Goal: Task Accomplishment & Management: Complete application form

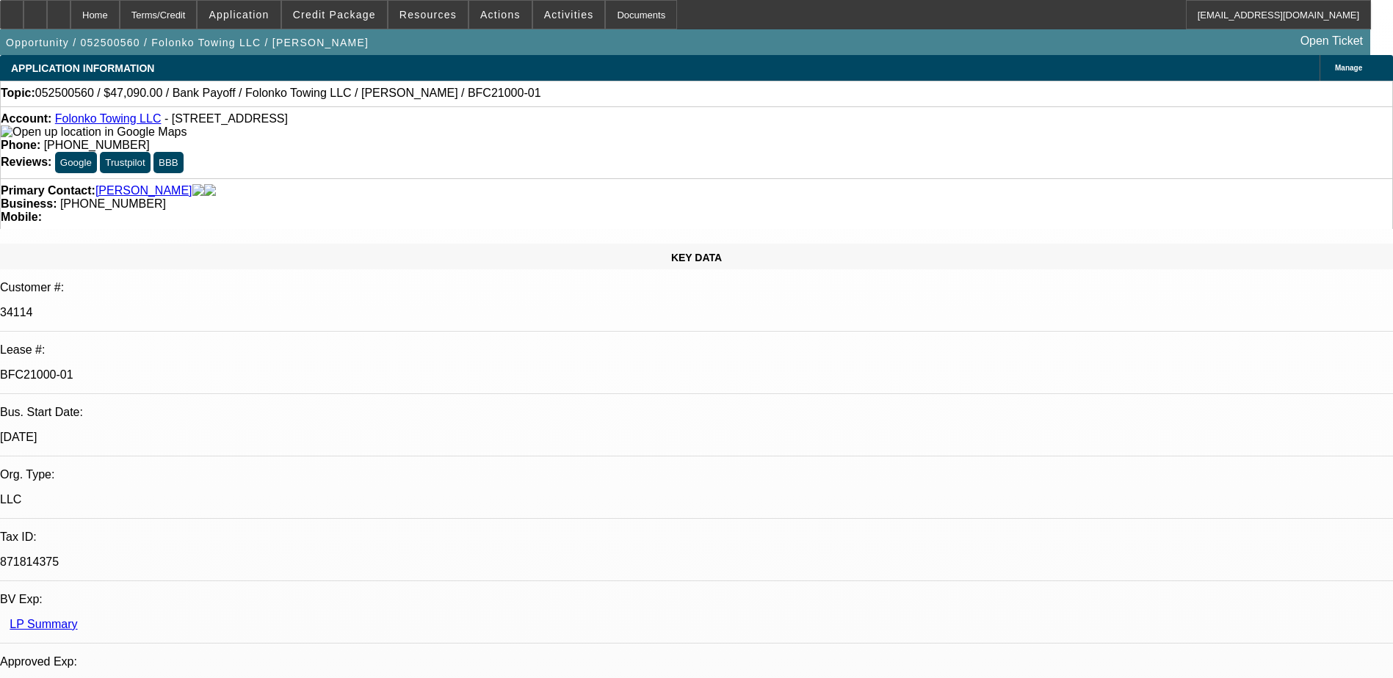
select select "0"
select select "2"
select select "0.1"
select select "0"
select select "2"
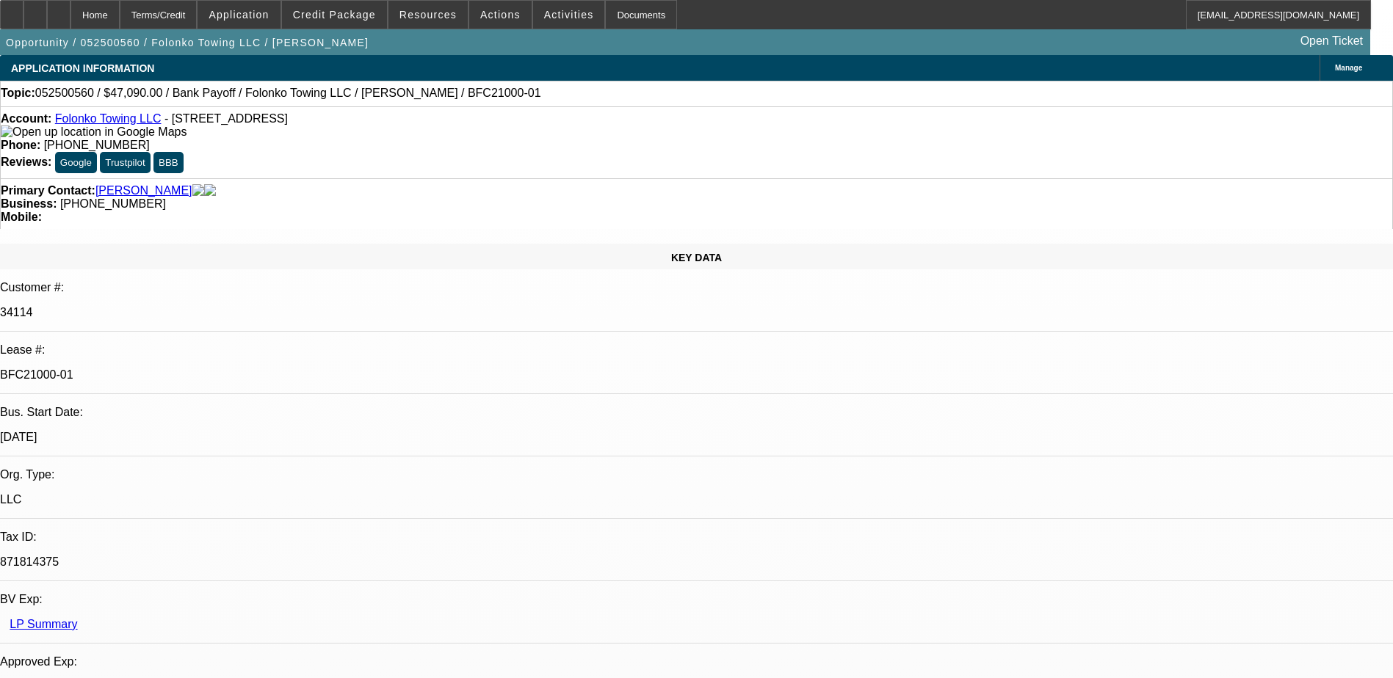
select select "0.1"
select select "0"
select select "2"
select select "0.1"
select select "0"
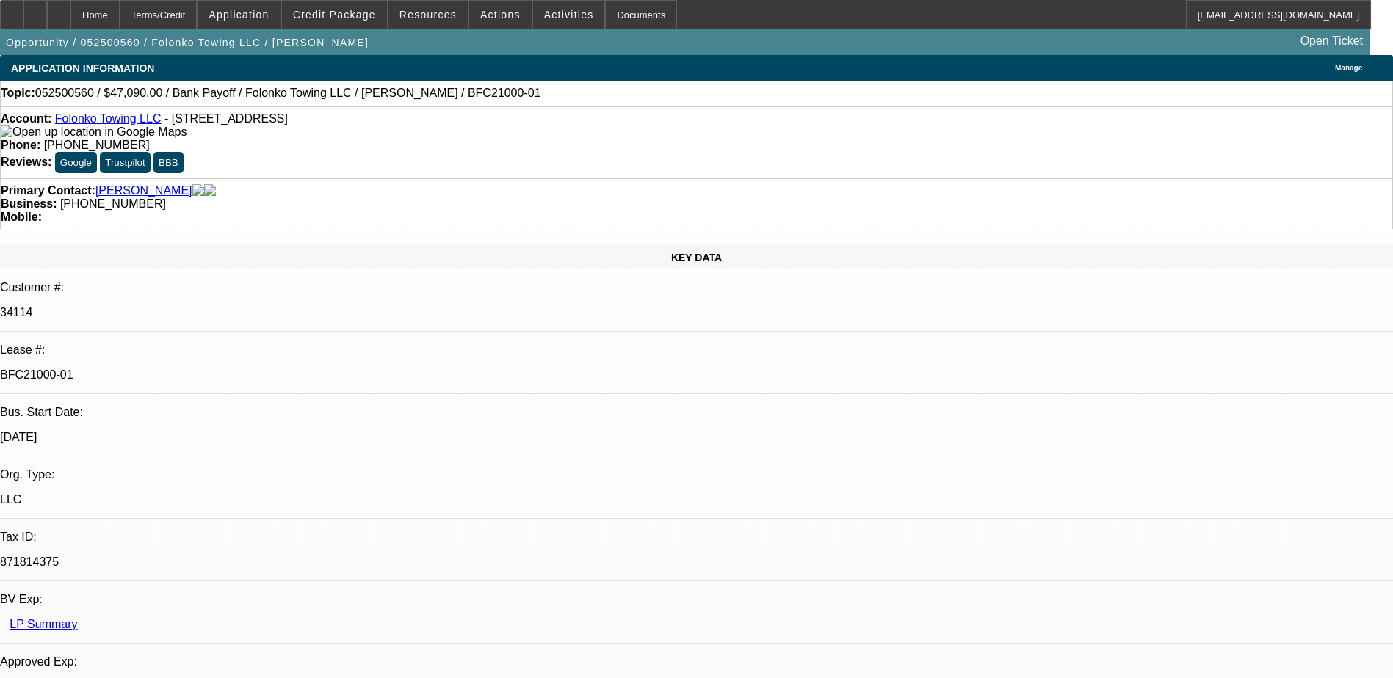
select select "2"
select select "0.1"
select select "1"
select select "2"
select select "4"
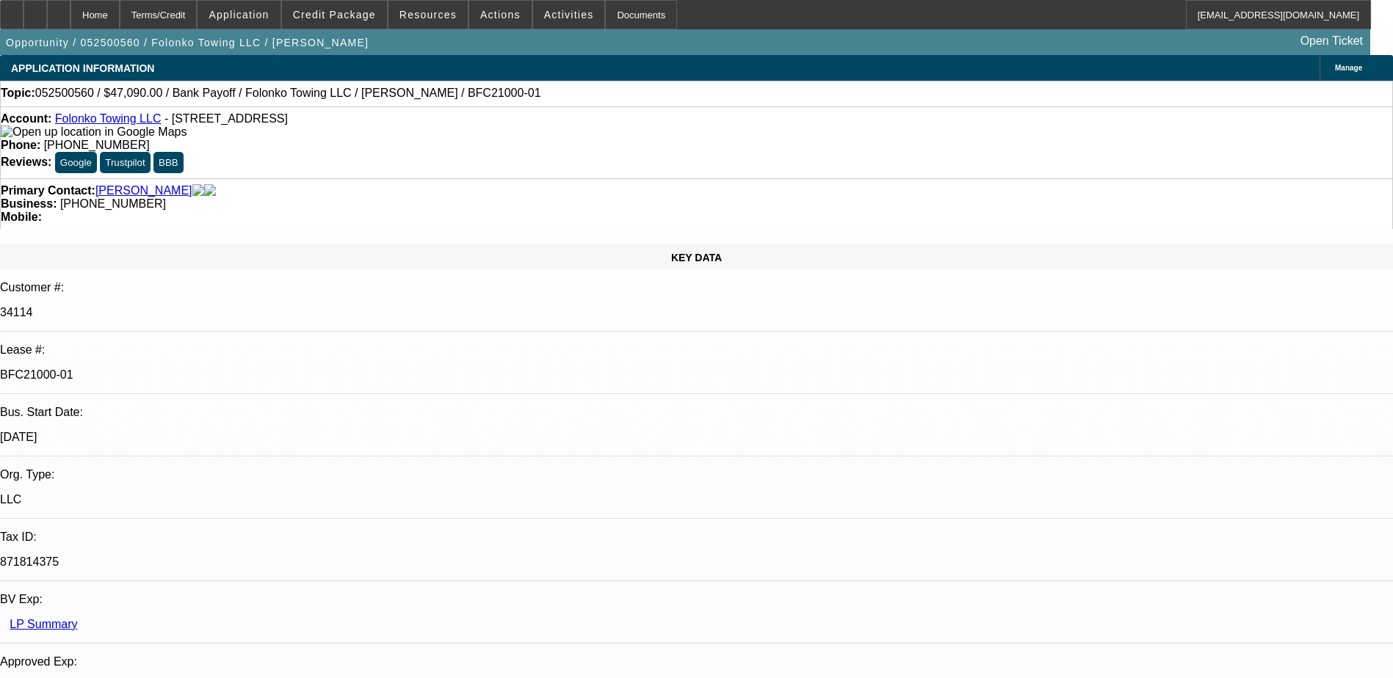
select select "1"
select select "2"
select select "4"
select select "1"
select select "2"
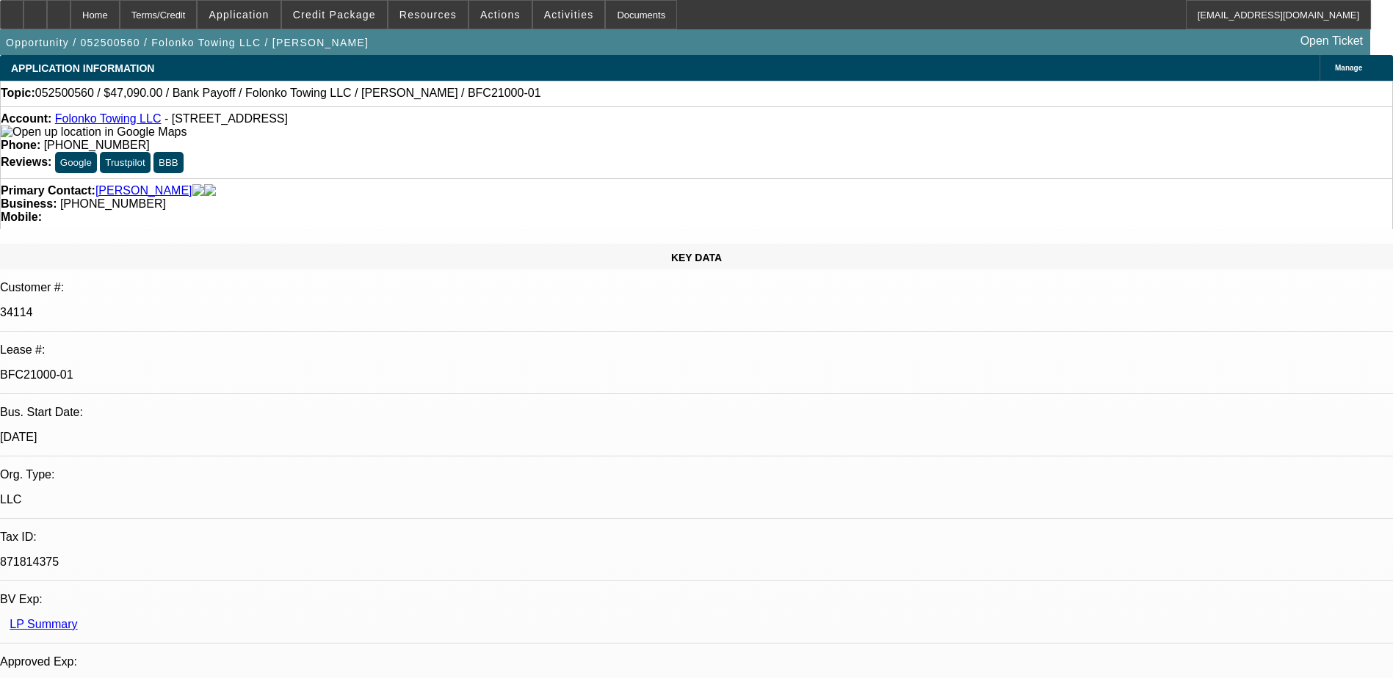
select select "4"
select select "1"
select select "2"
select select "4"
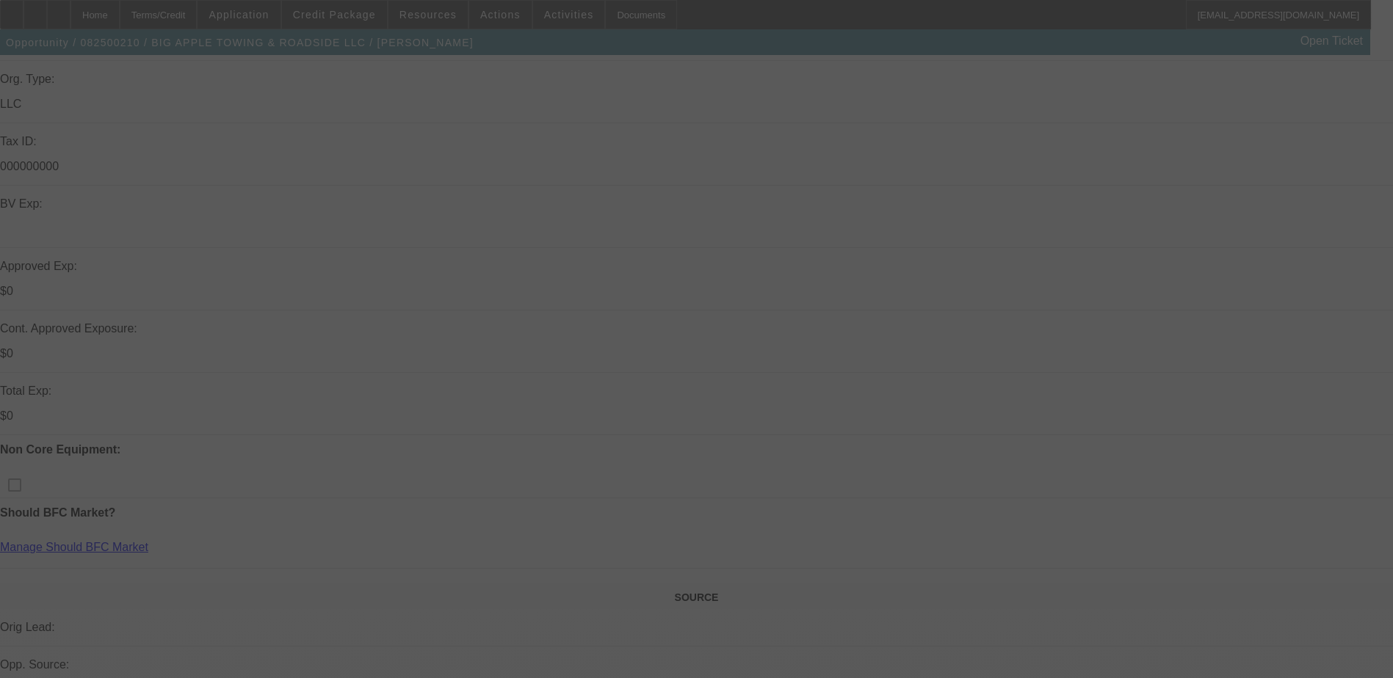
scroll to position [367, 0]
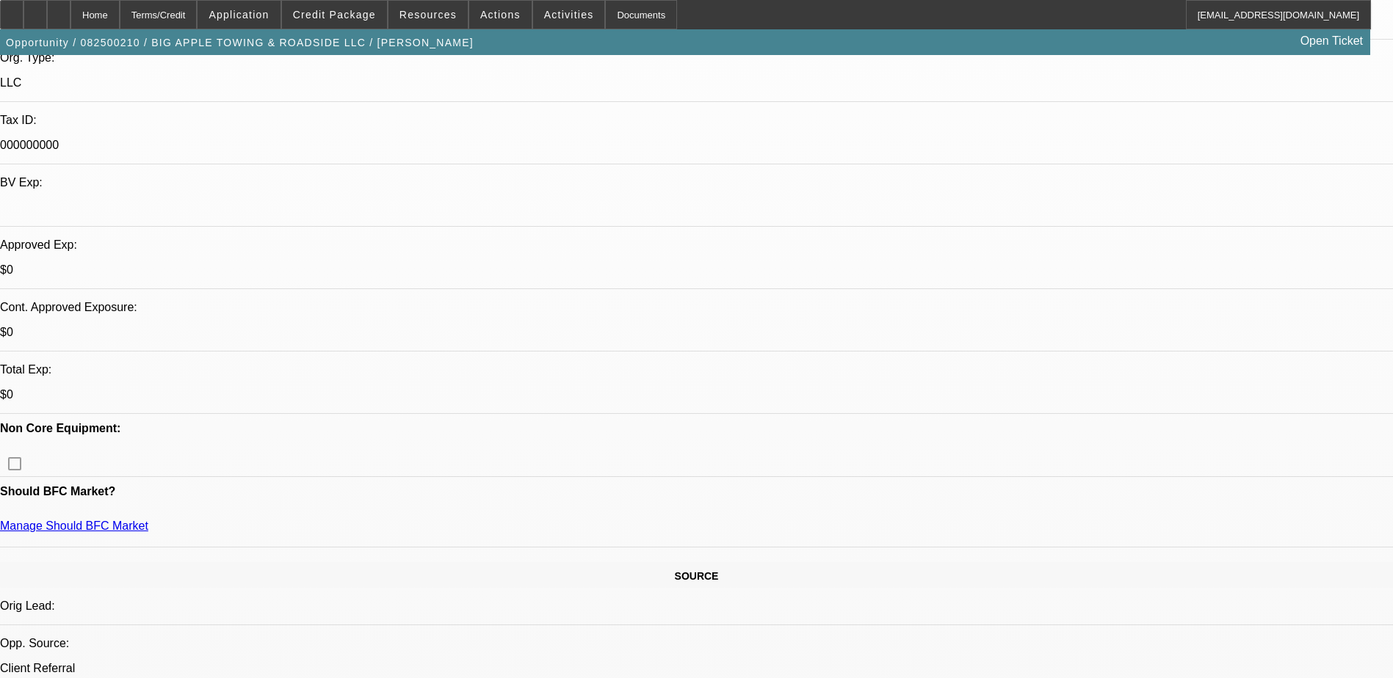
select select "0"
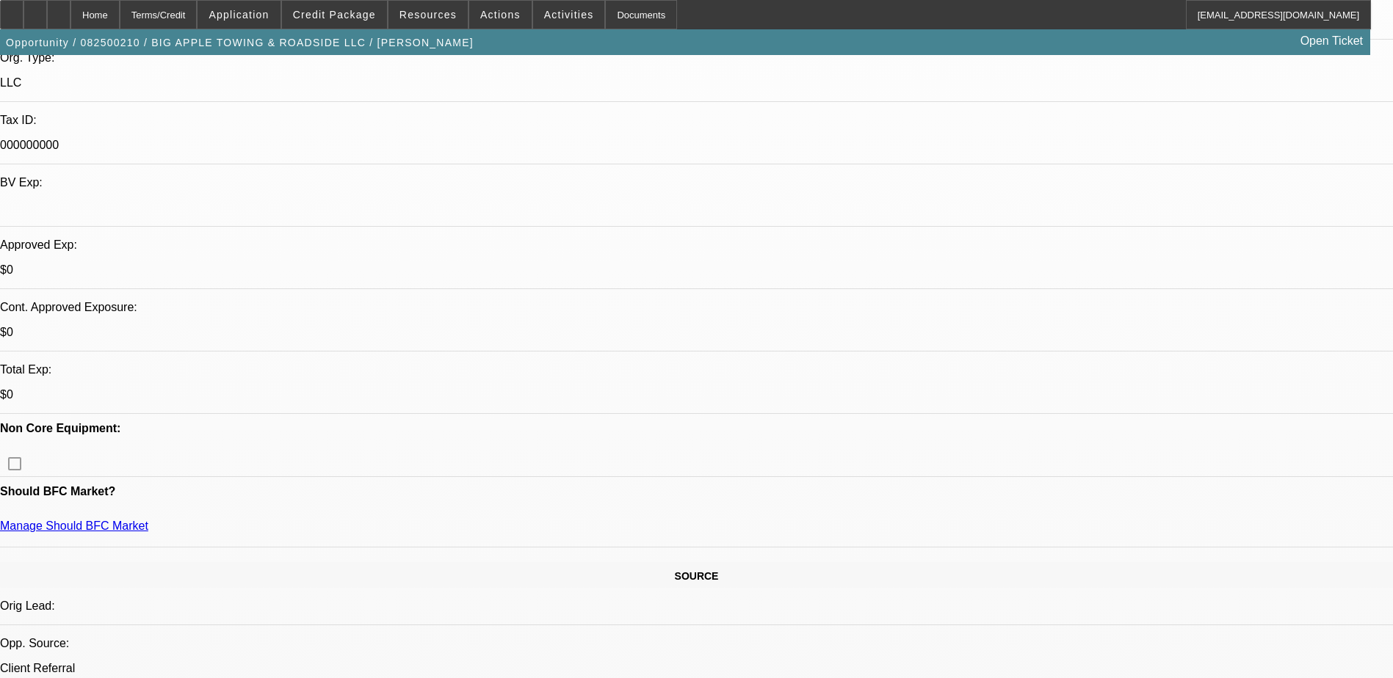
select select "0"
select select "0.1"
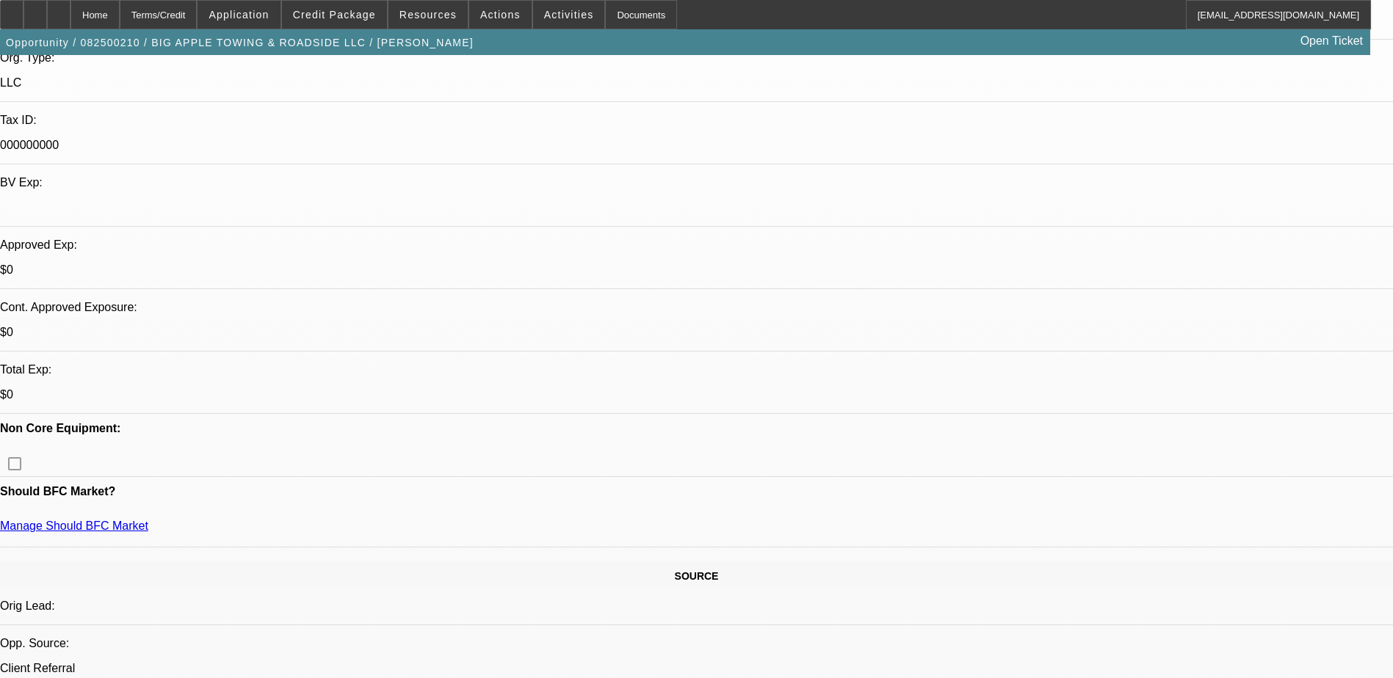
select select "2"
select select "0"
select select "1"
select select "2"
select select "6"
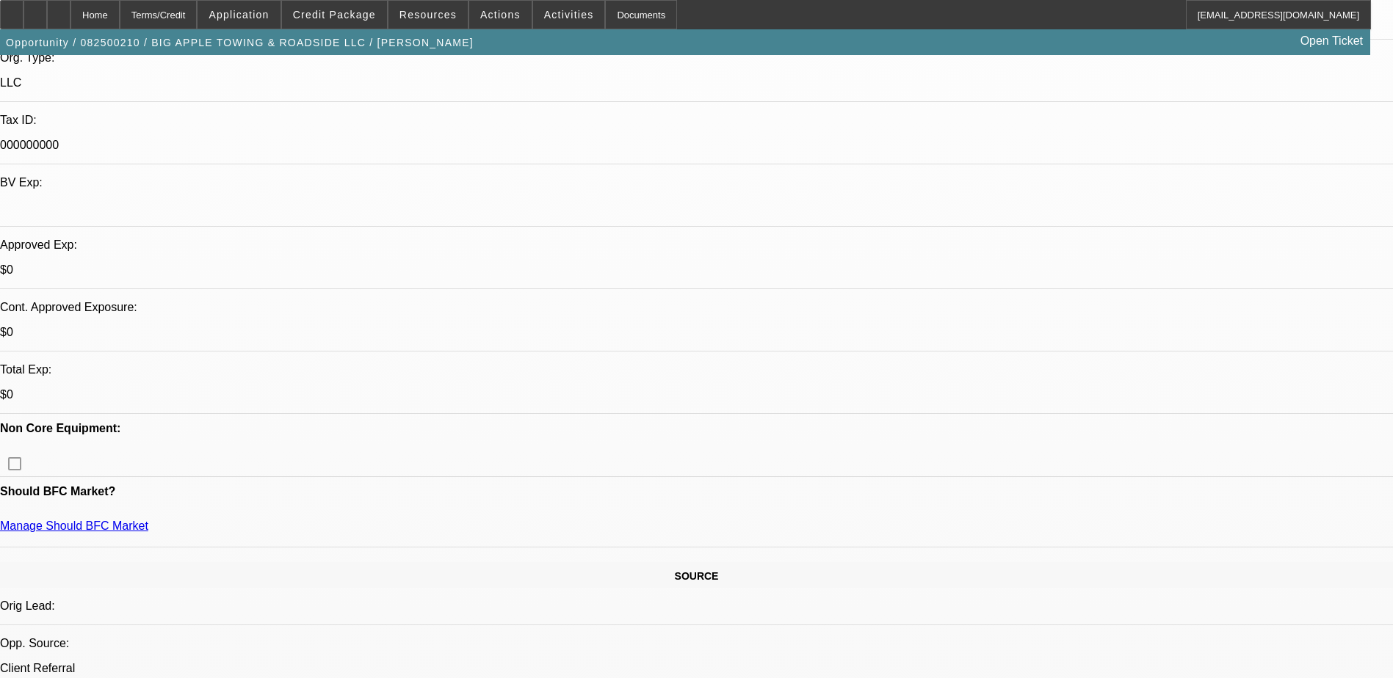
select select "1"
select select "2"
select select "6"
select select "1"
select select "2"
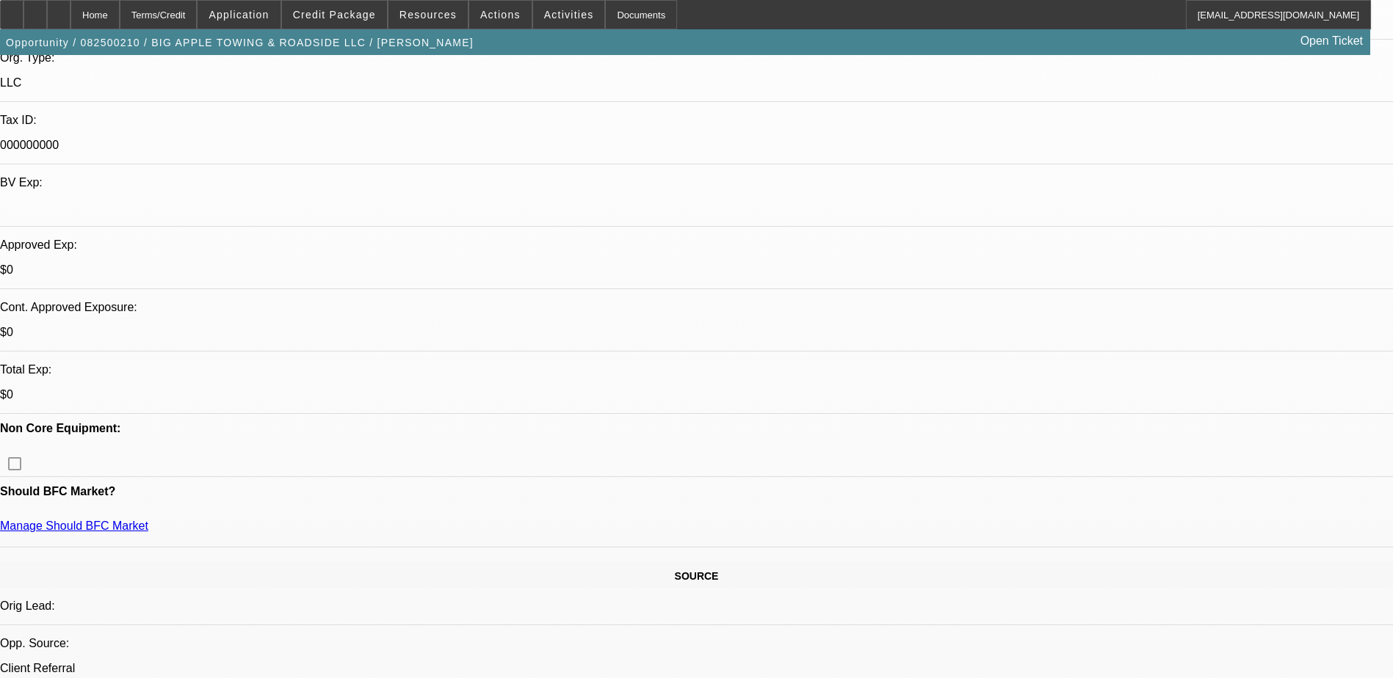
select select "6"
select select "1"
select select "2"
select select "6"
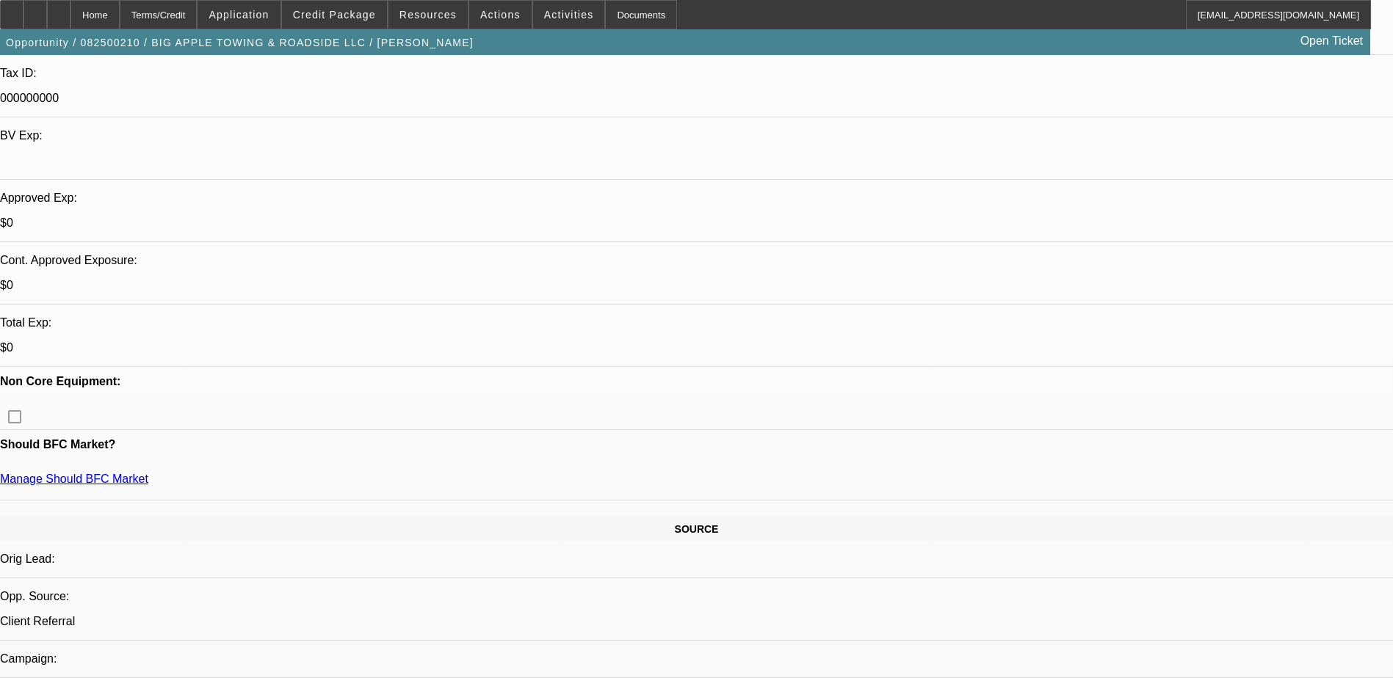
scroll to position [440, 0]
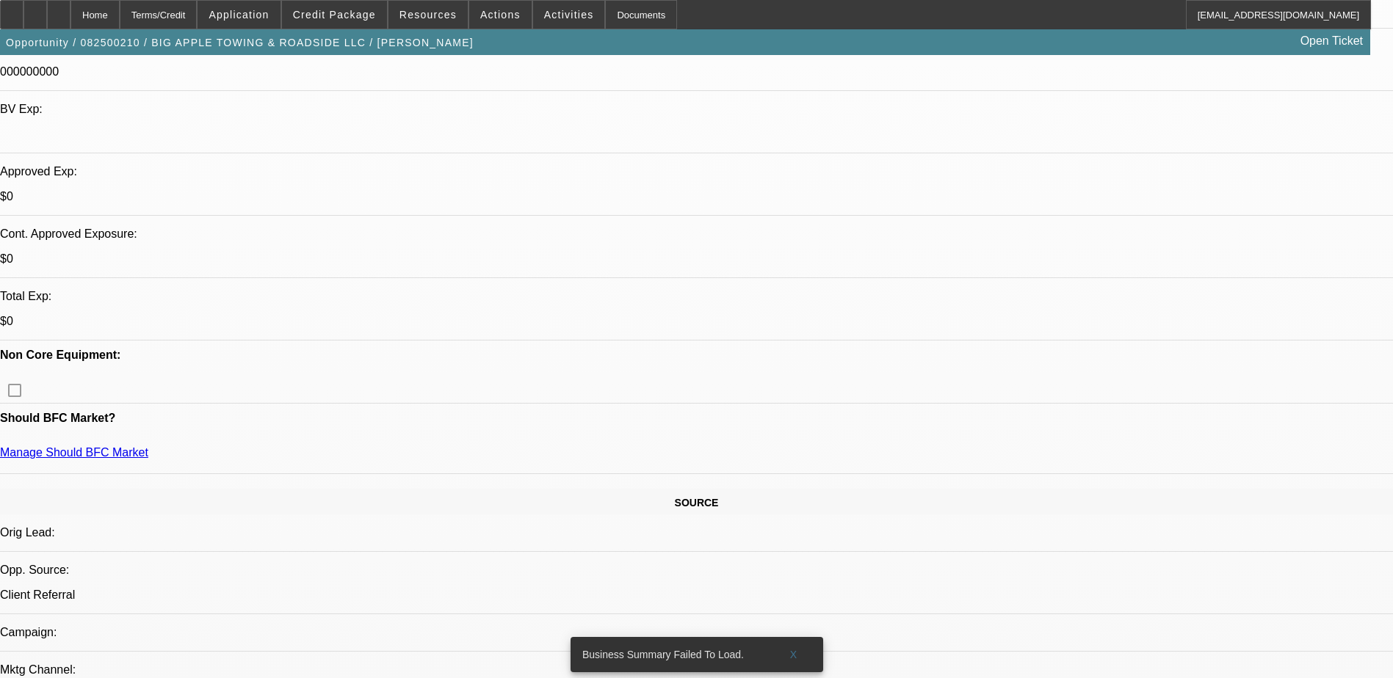
click at [791, 649] on span "X" at bounding box center [793, 655] width 8 height 12
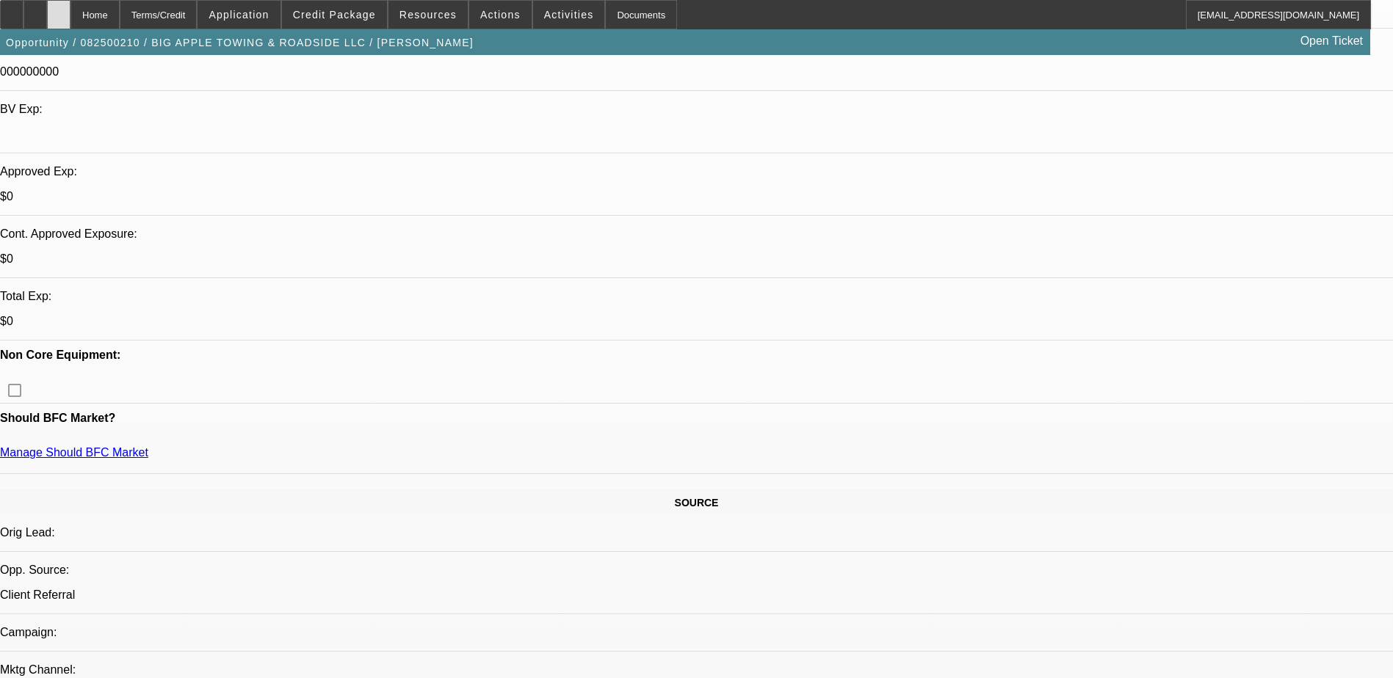
click at [70, 7] on div at bounding box center [58, 14] width 23 height 29
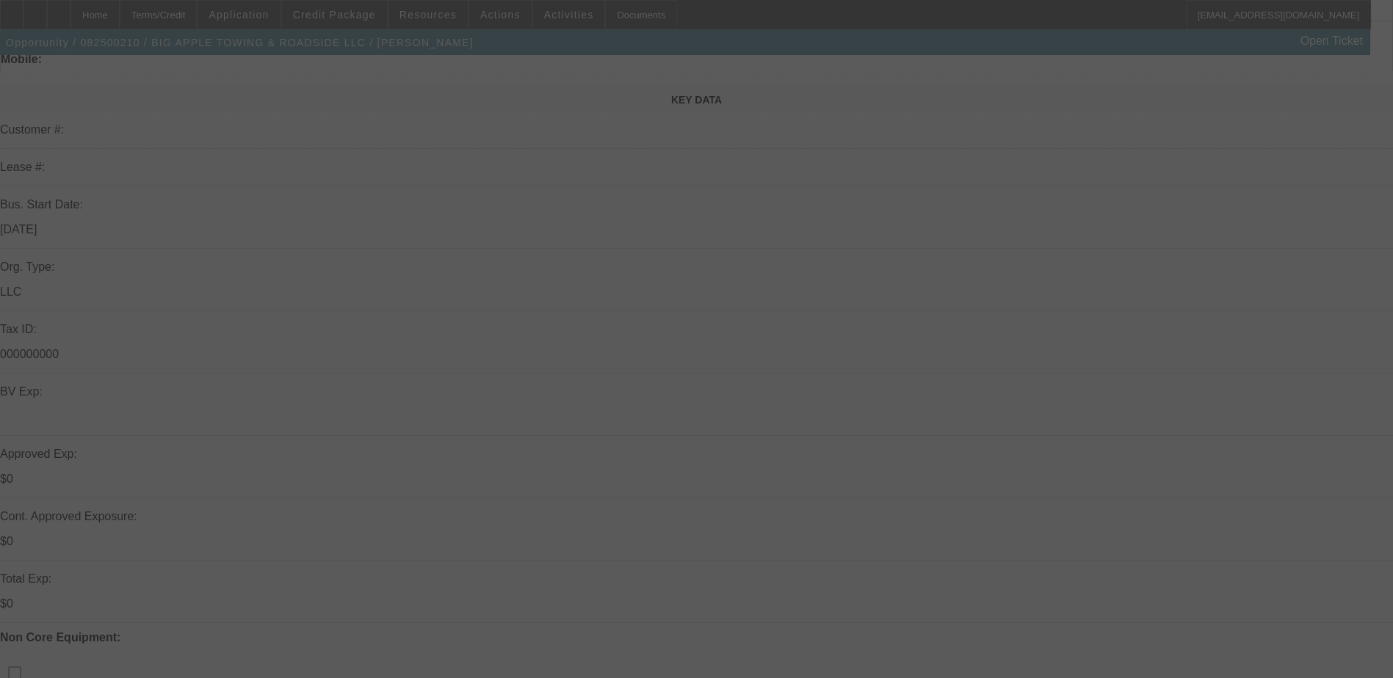
scroll to position [440, 0]
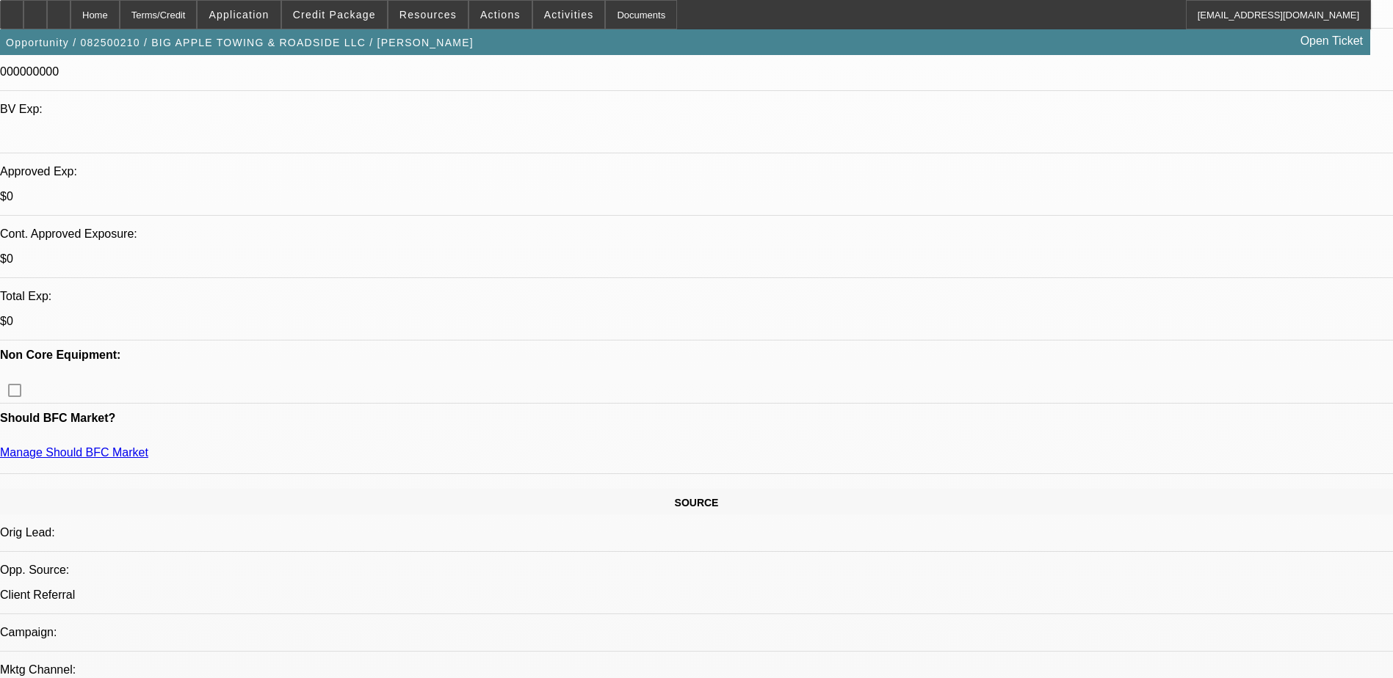
select select "0"
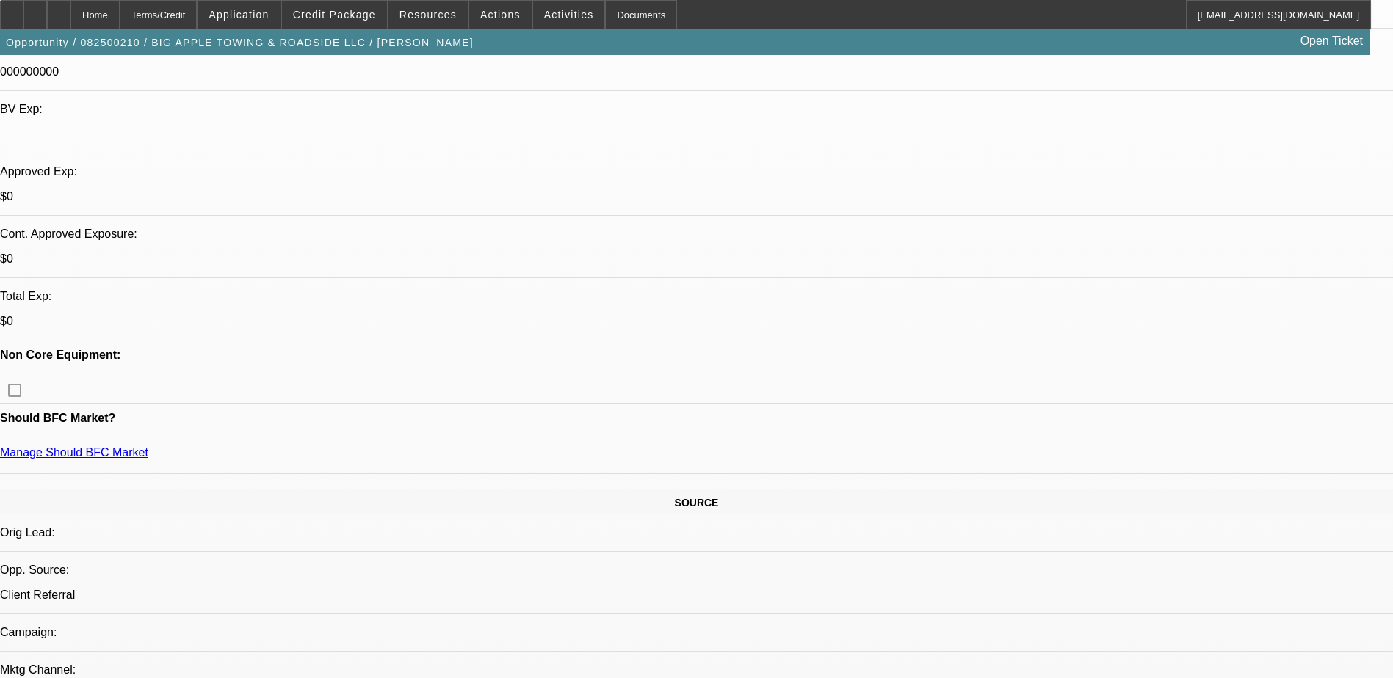
select select "0"
select select "0.1"
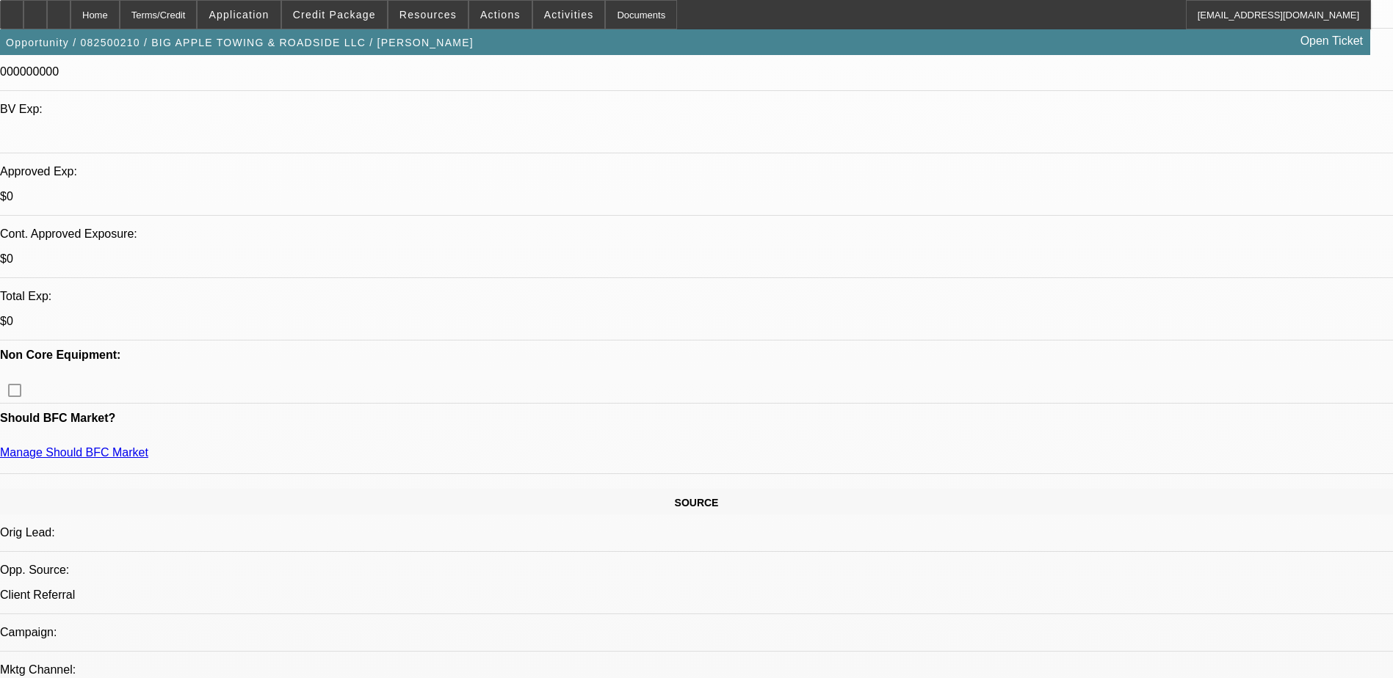
select select "2"
select select "0"
select select "1"
select select "2"
select select "6"
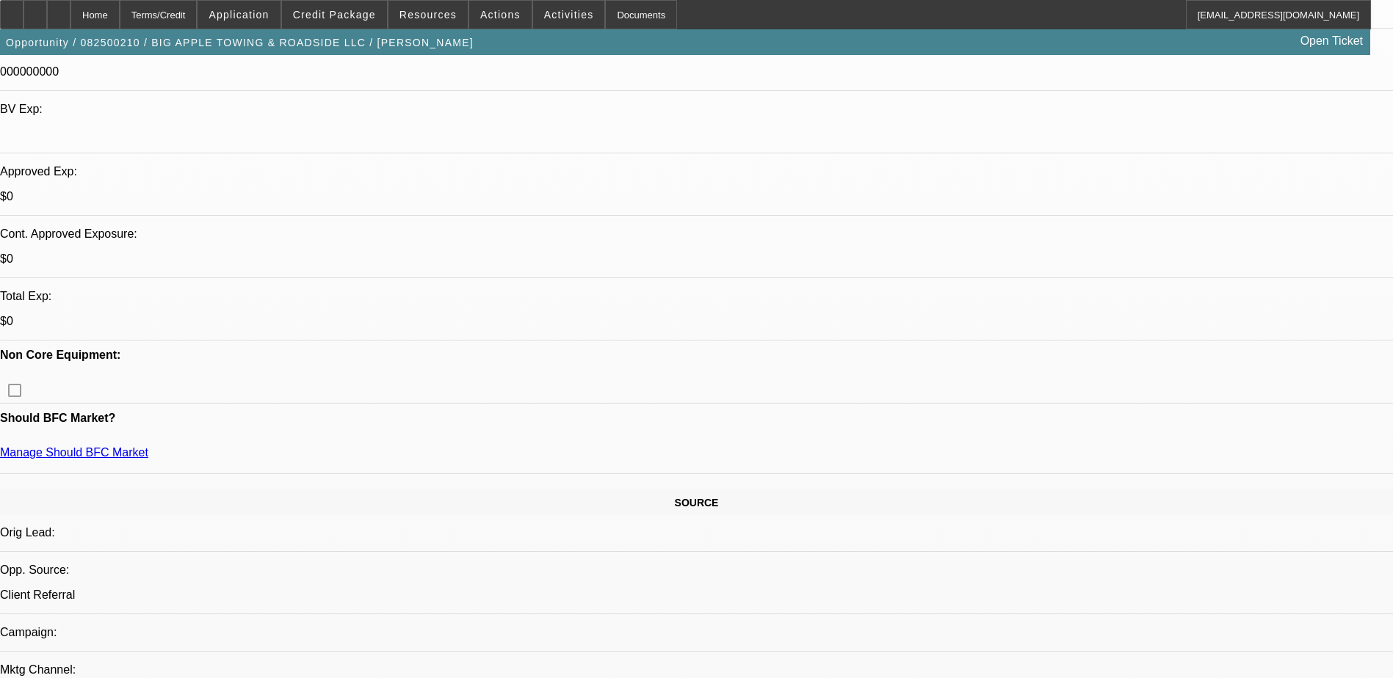
select select "1"
select select "2"
select select "6"
select select "1"
select select "2"
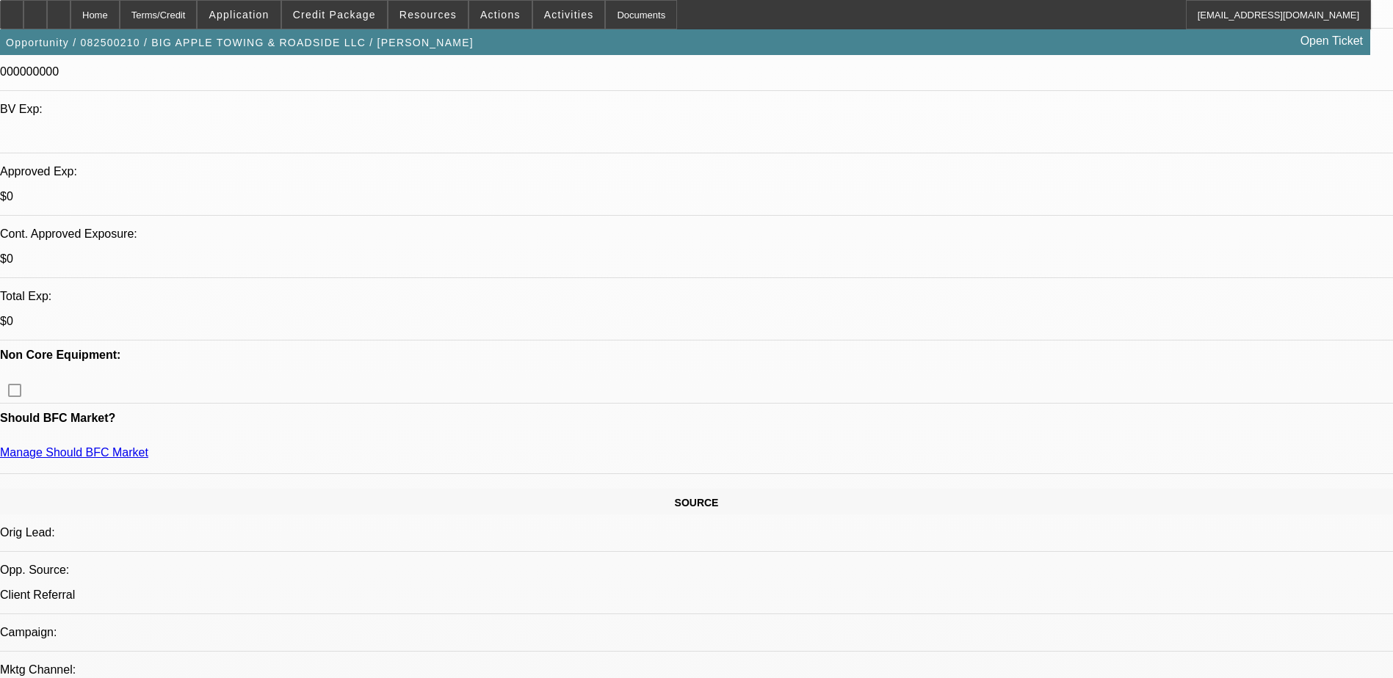
select select "6"
select select "1"
select select "2"
select select "6"
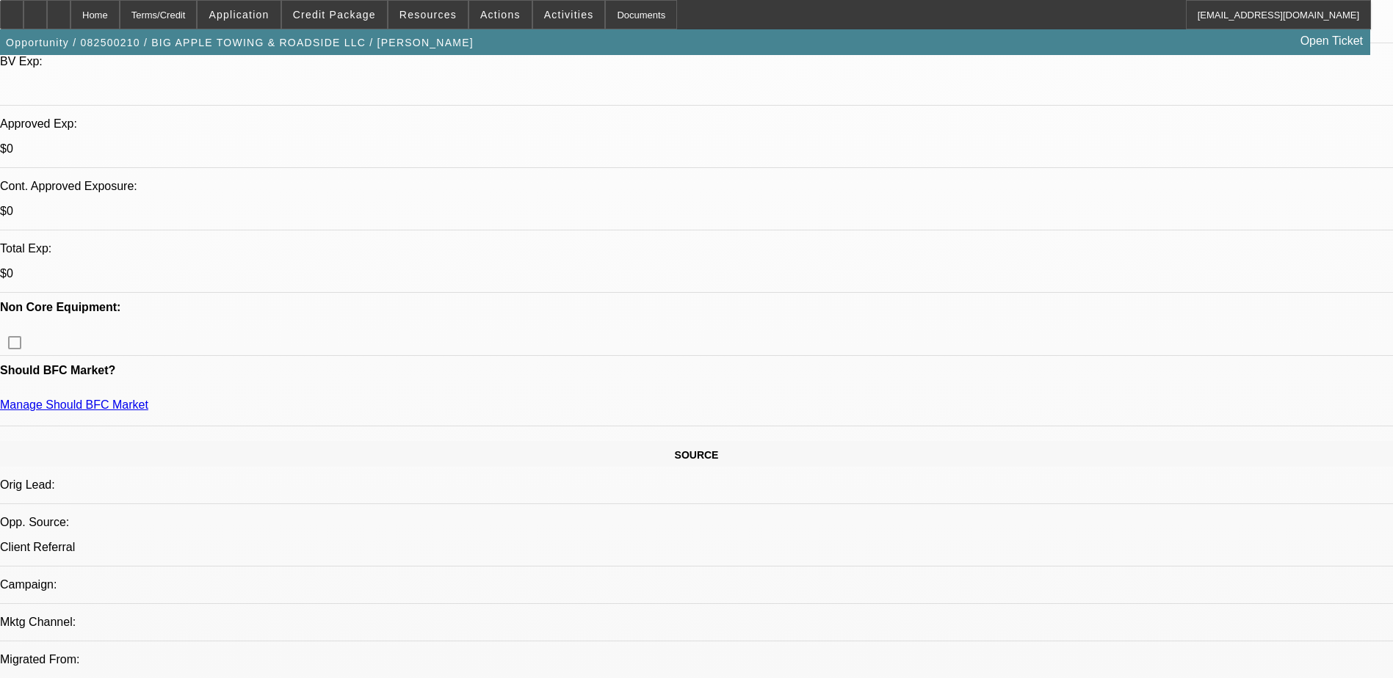
scroll to position [514, 0]
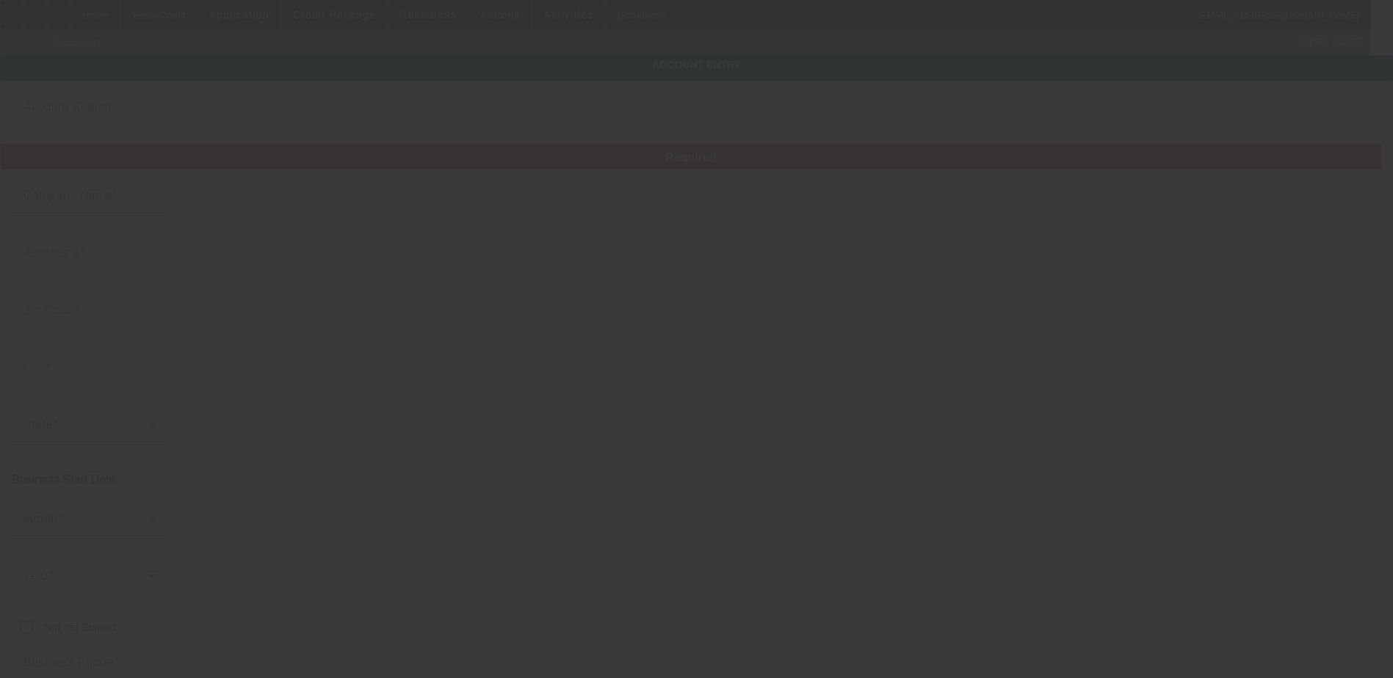
type input "BIG APPLE TOWING & ROADSIDE LLC"
type input "515 Gaspar Ave"
type input "32725"
type input "Deltona"
type input "[PHONE_NUMBER]"
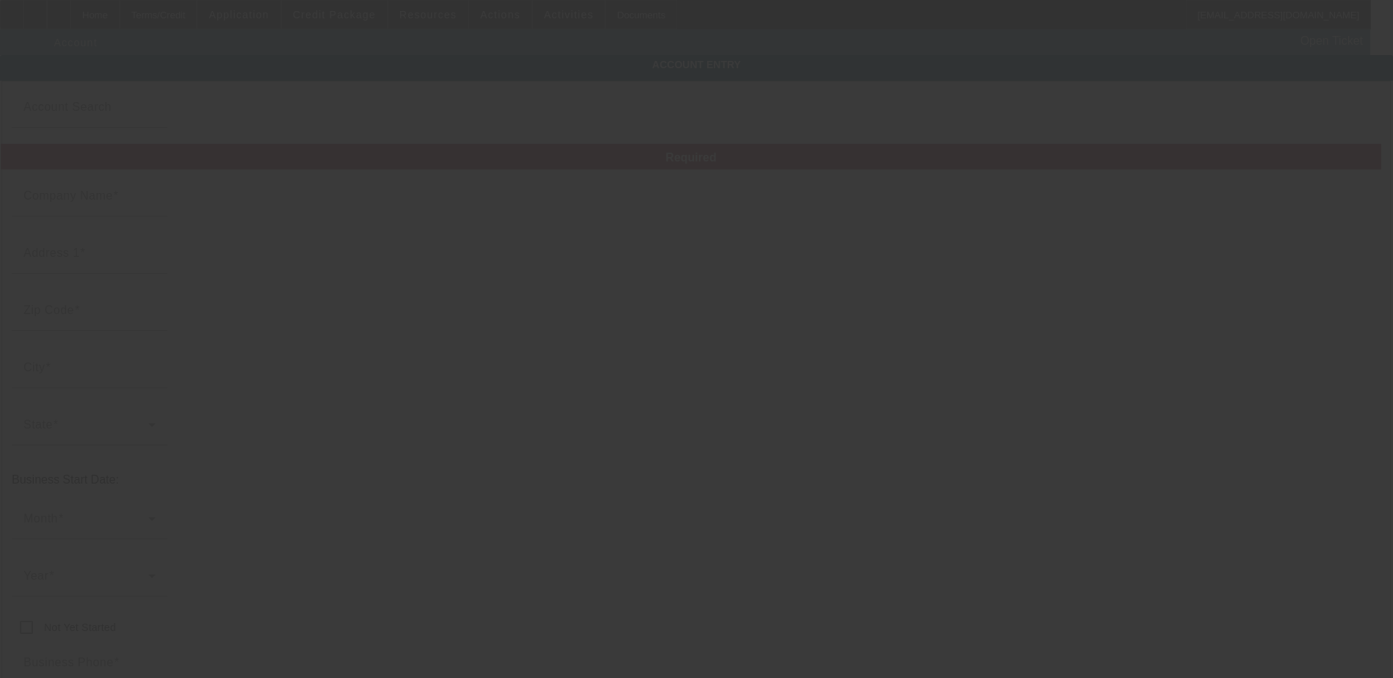
type input "travissuncar@gmail.com"
type input "000000000"
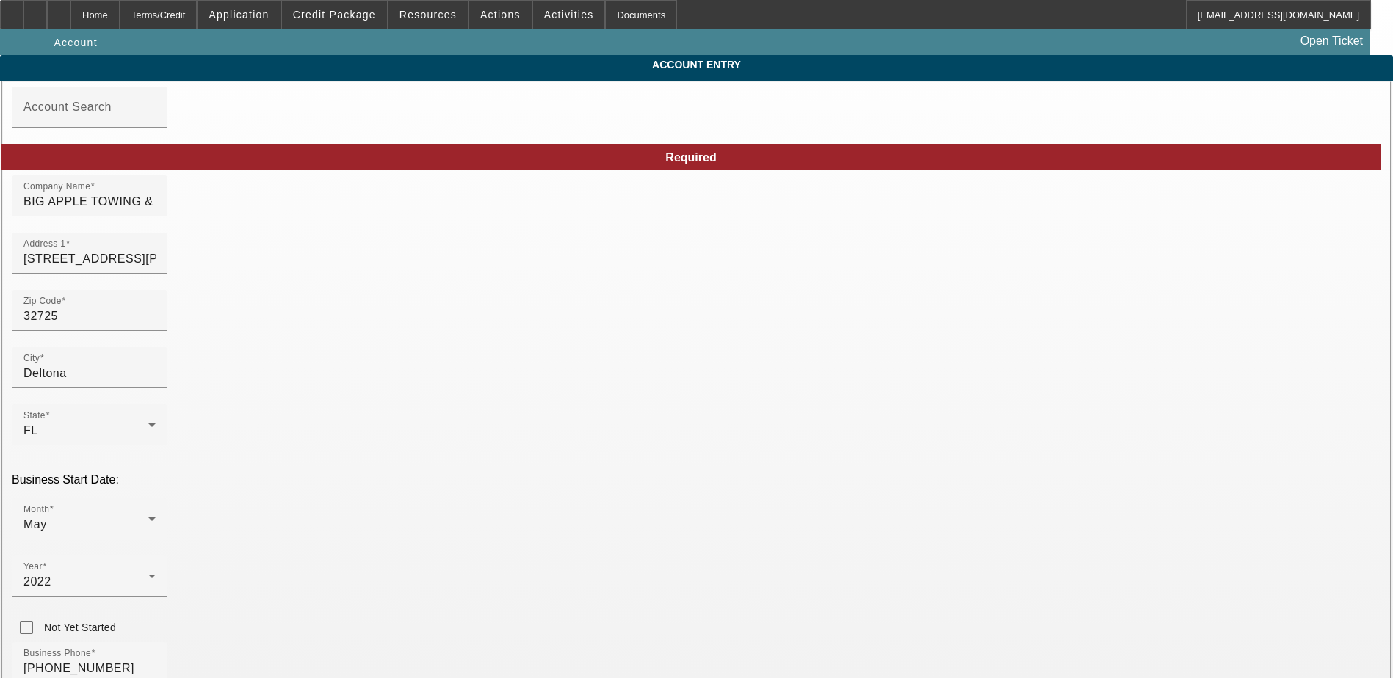
type input "8/8/2025"
paste input "92-2324062"
type input "92-2324062"
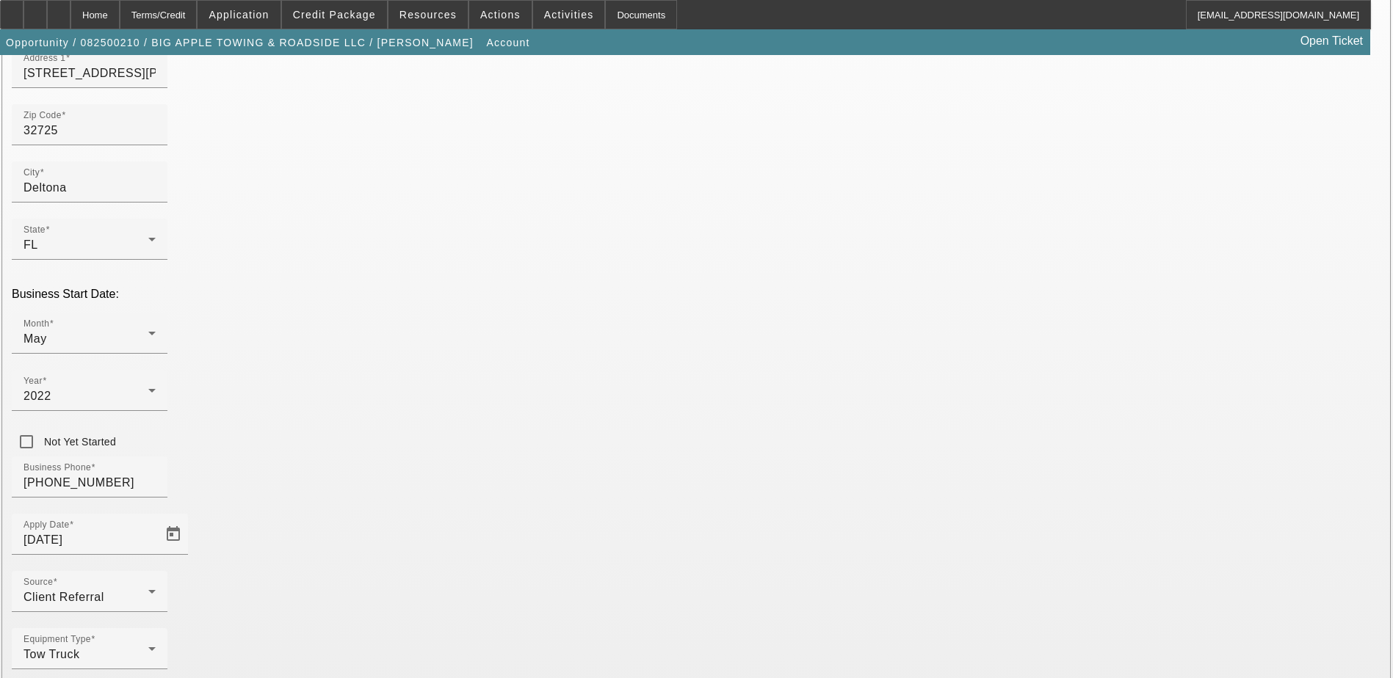
scroll to position [187, 0]
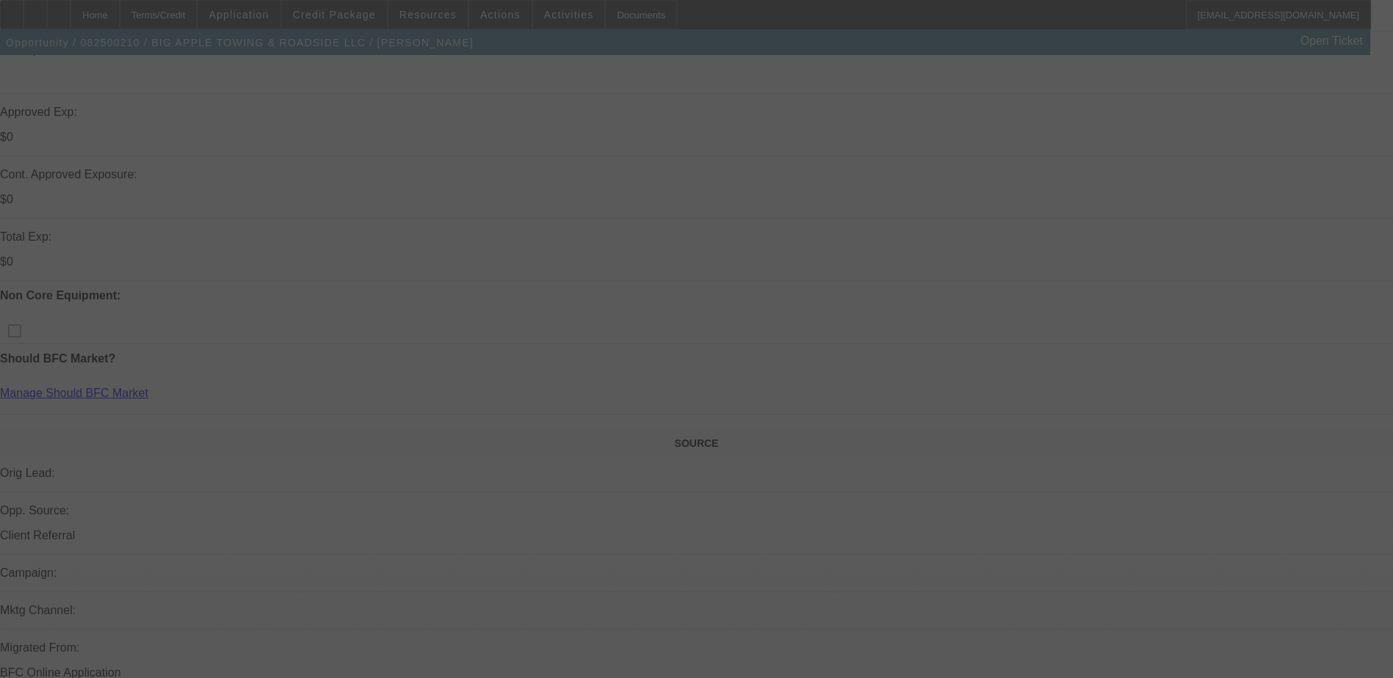
scroll to position [514, 0]
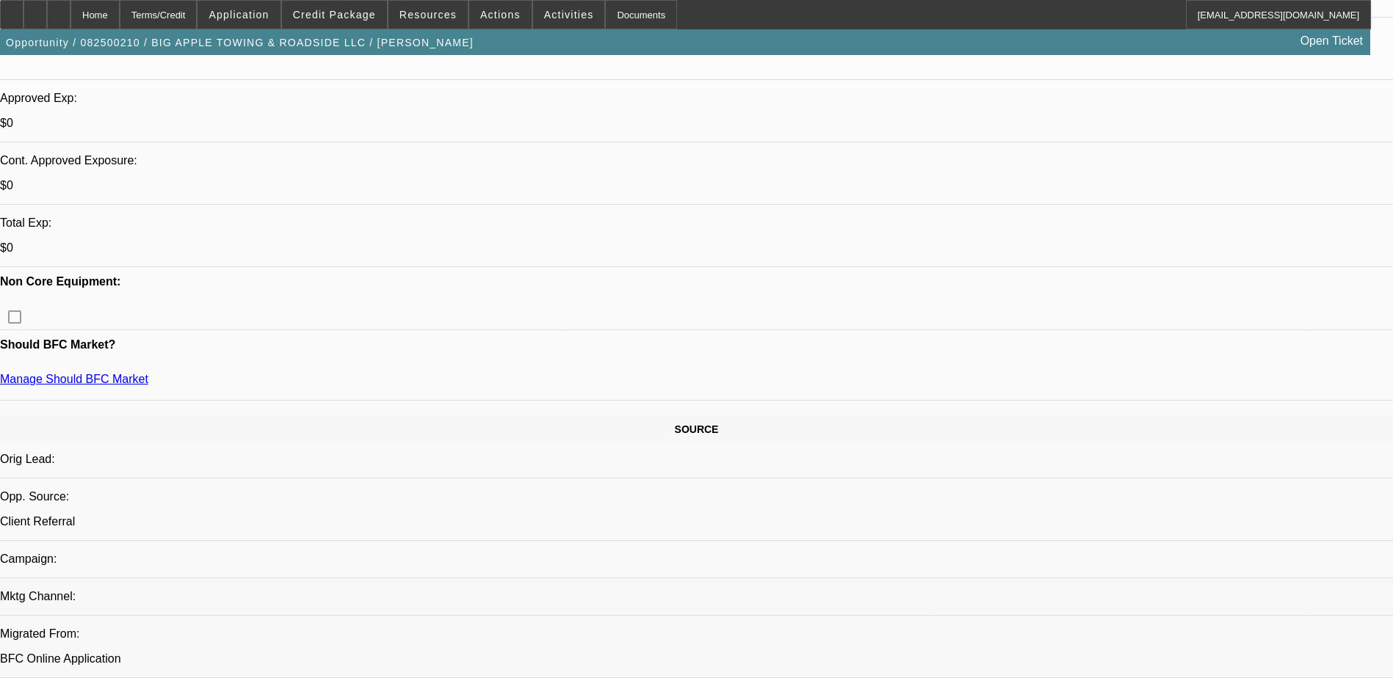
select select "0"
select select "2"
select select "0"
select select "6"
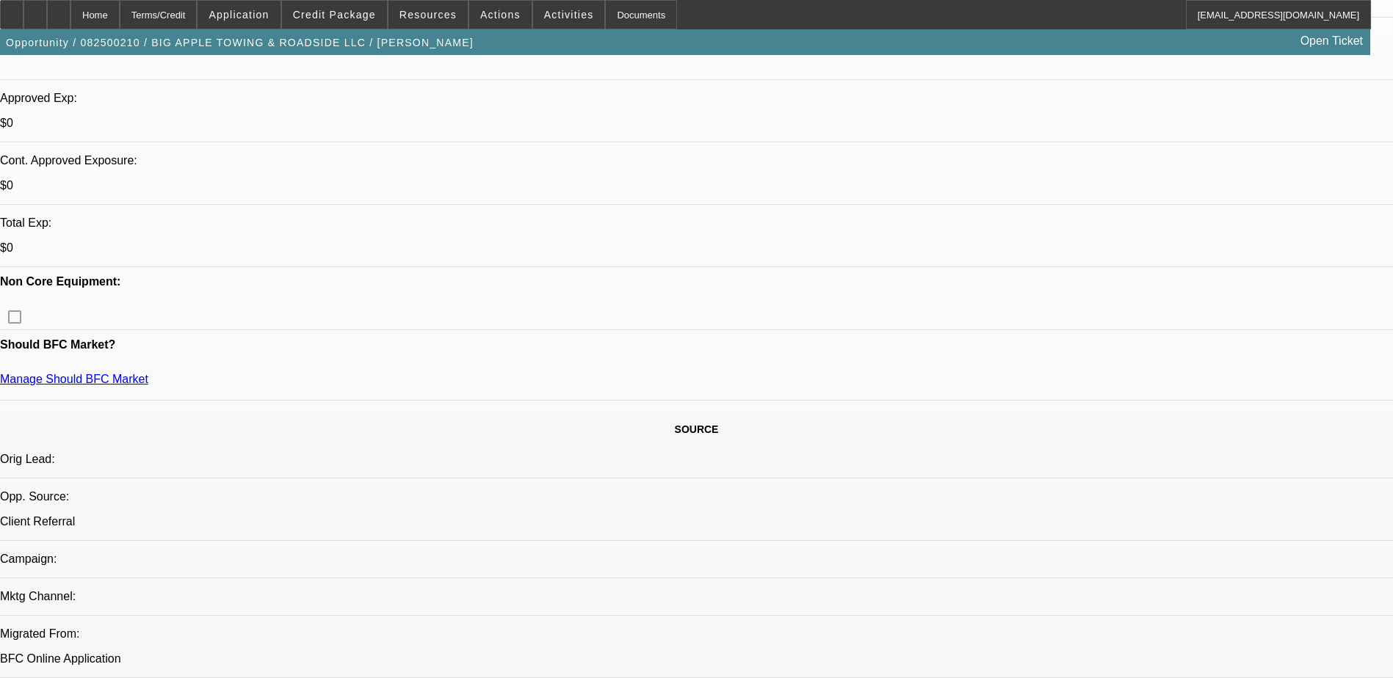
select select "0"
select select "2"
select select "0"
select select "6"
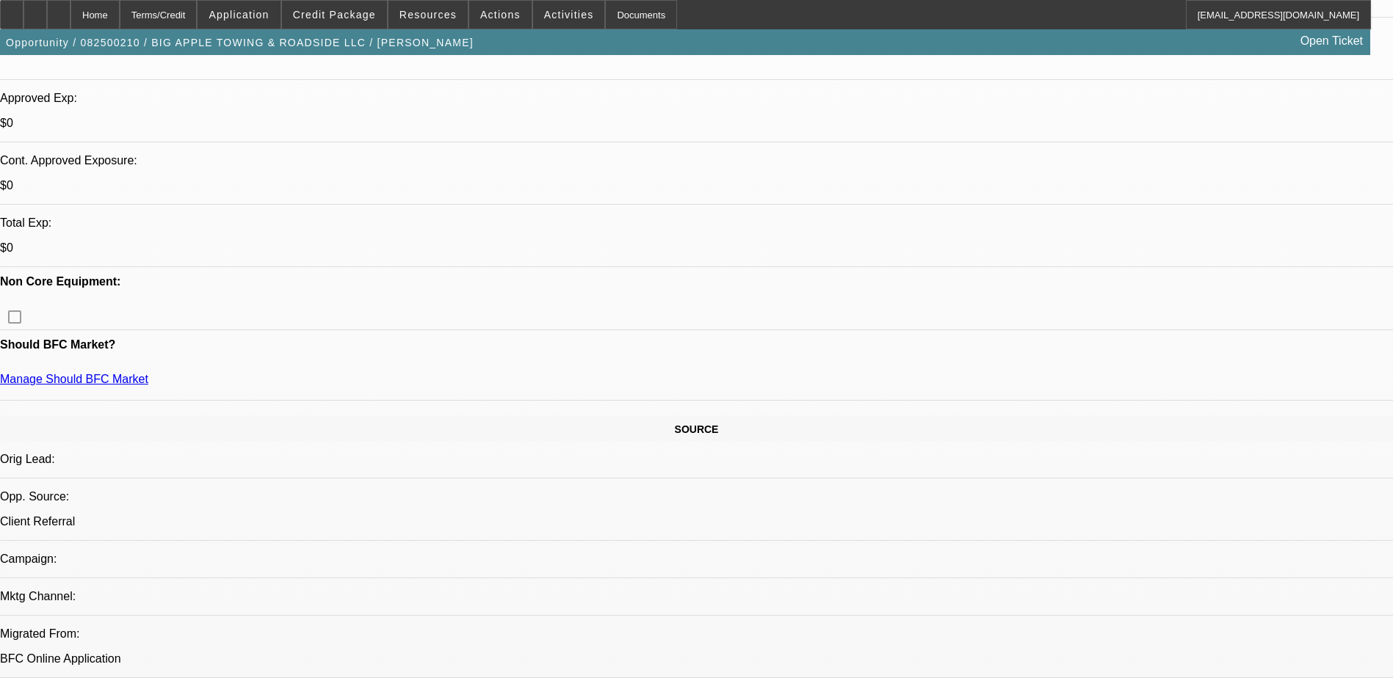
select select "0"
select select "2"
select select "0"
select select "6"
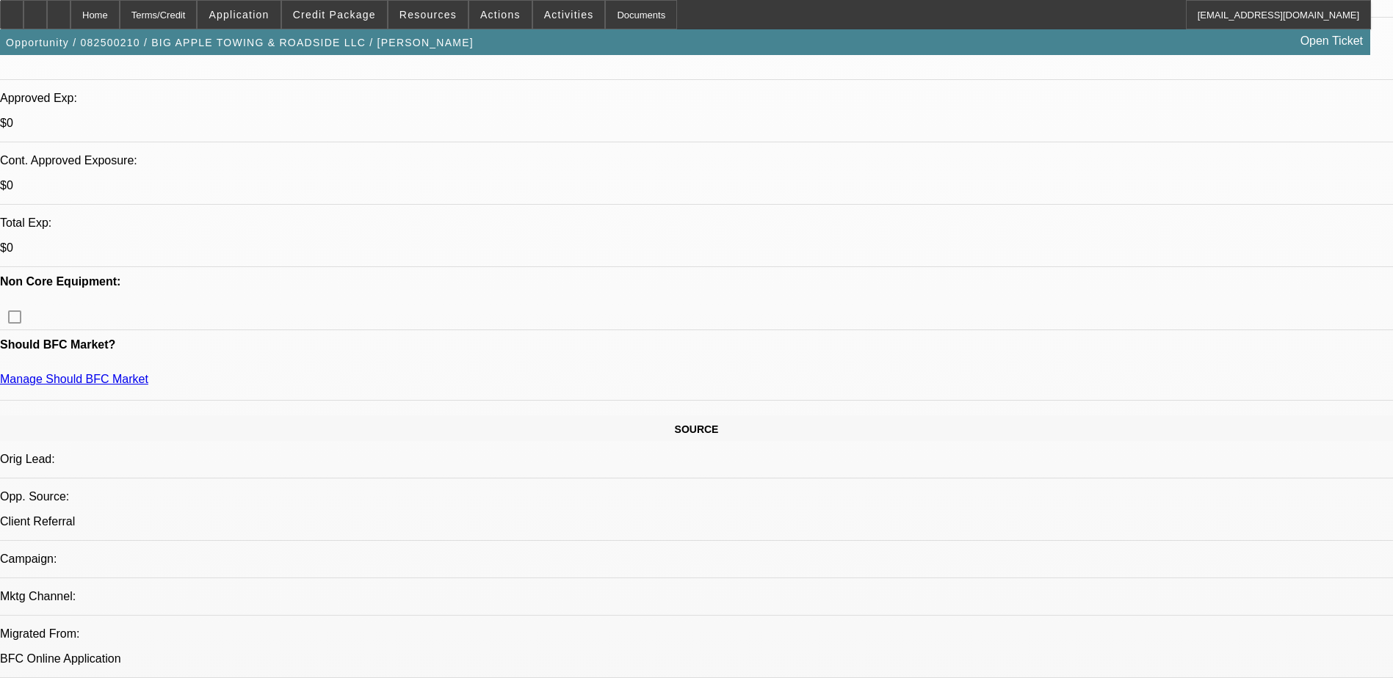
select select "0.1"
select select "2"
select select "0"
select select "6"
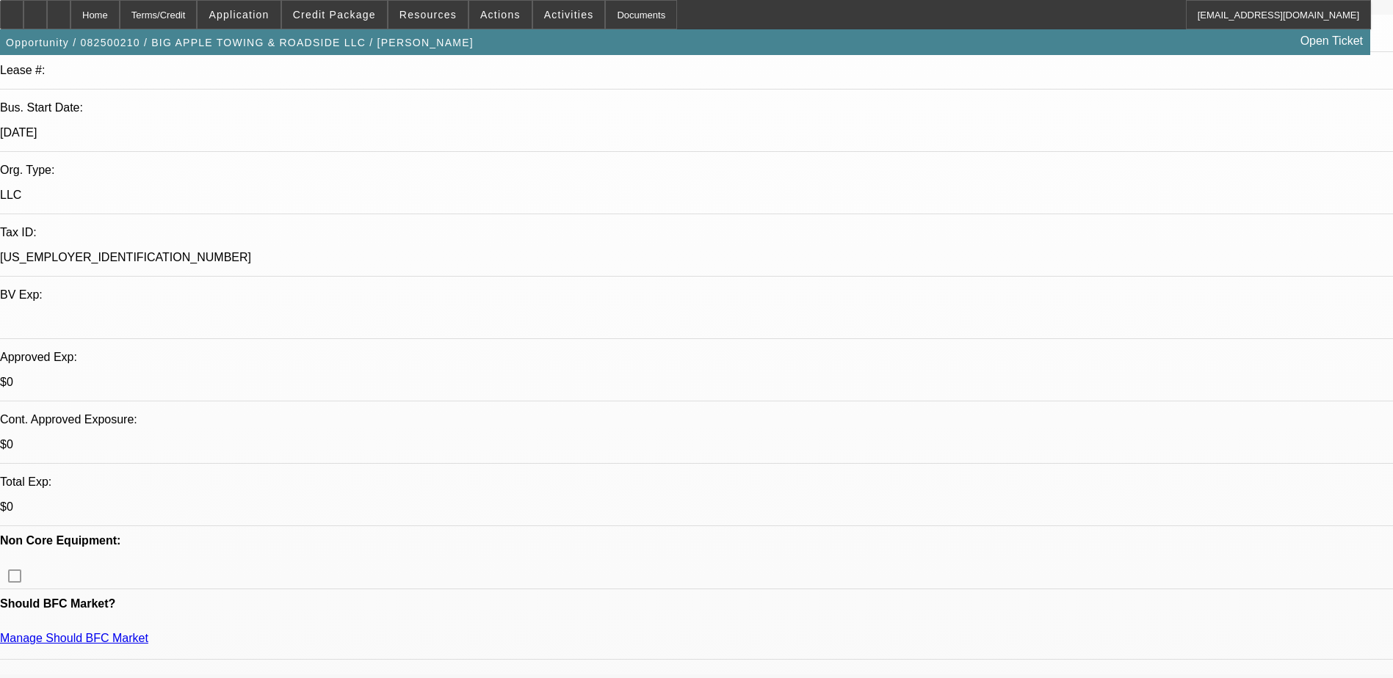
scroll to position [73, 0]
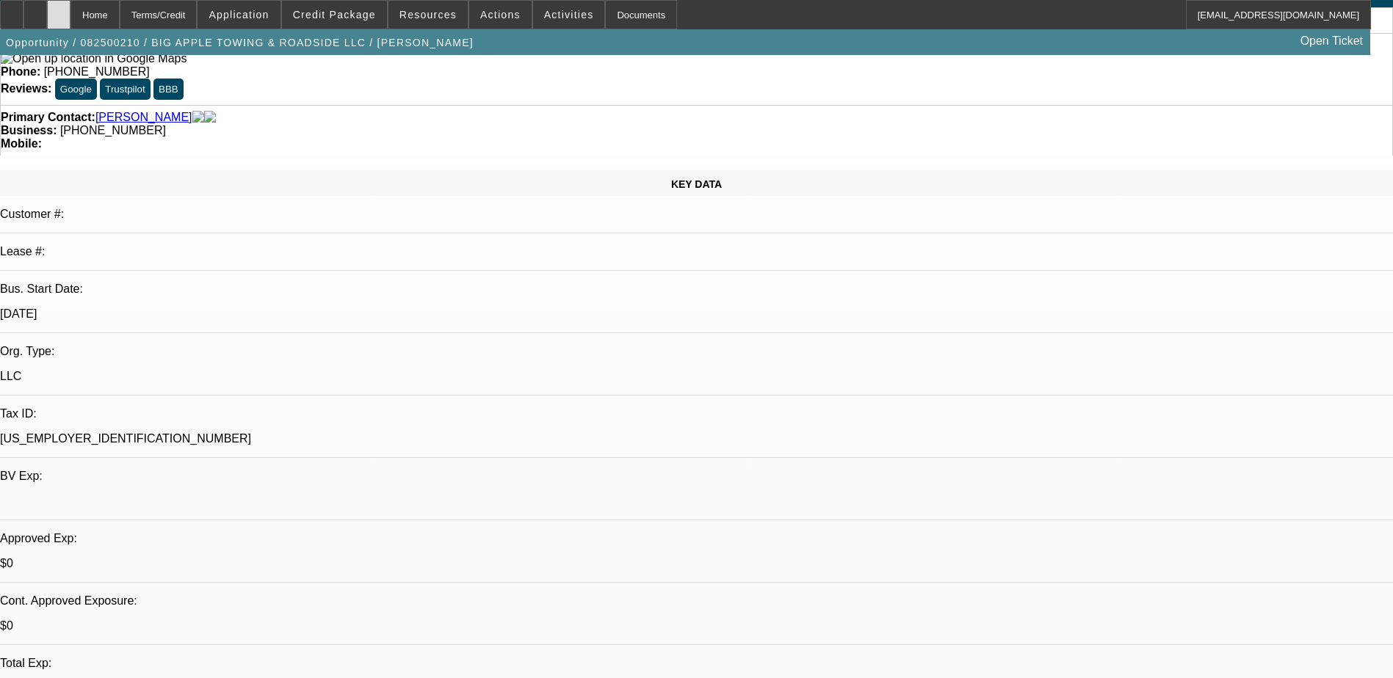
click at [70, 7] on div at bounding box center [58, 14] width 23 height 29
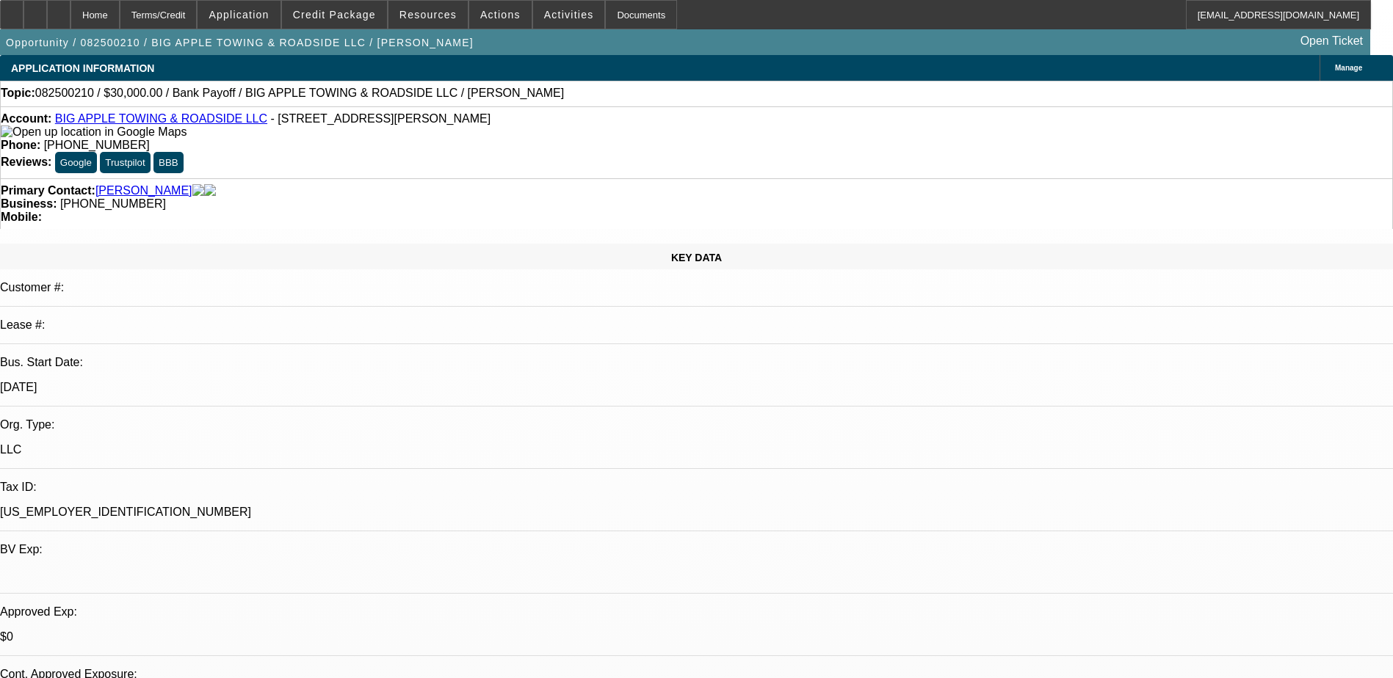
select select "0"
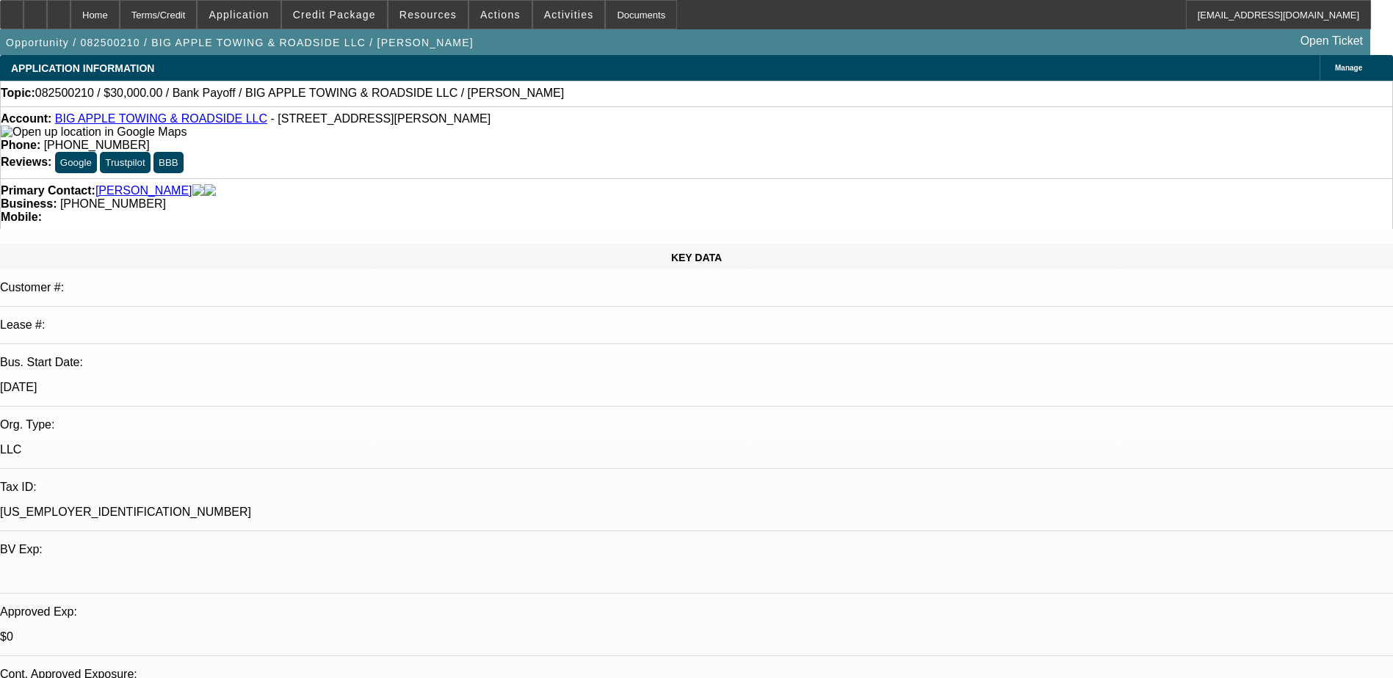
select select "0"
select select "0.1"
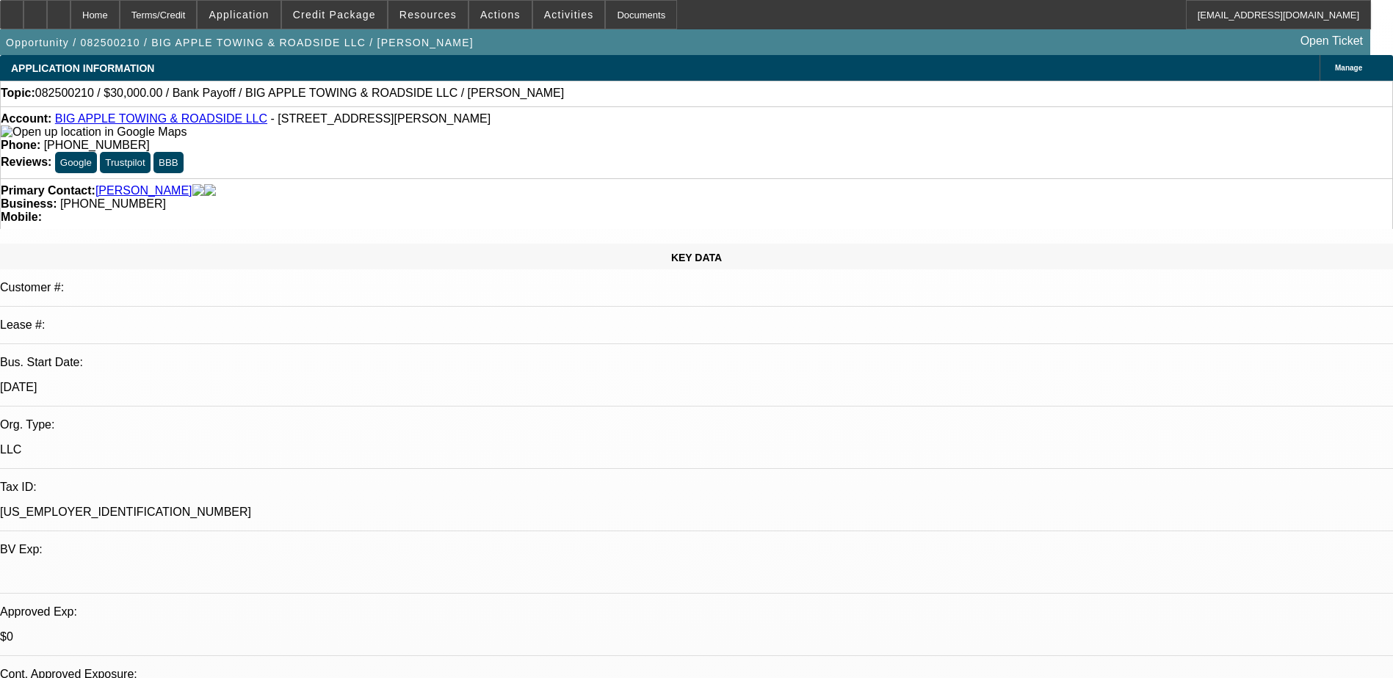
select select "2"
select select "0"
select select "1"
select select "2"
select select "6"
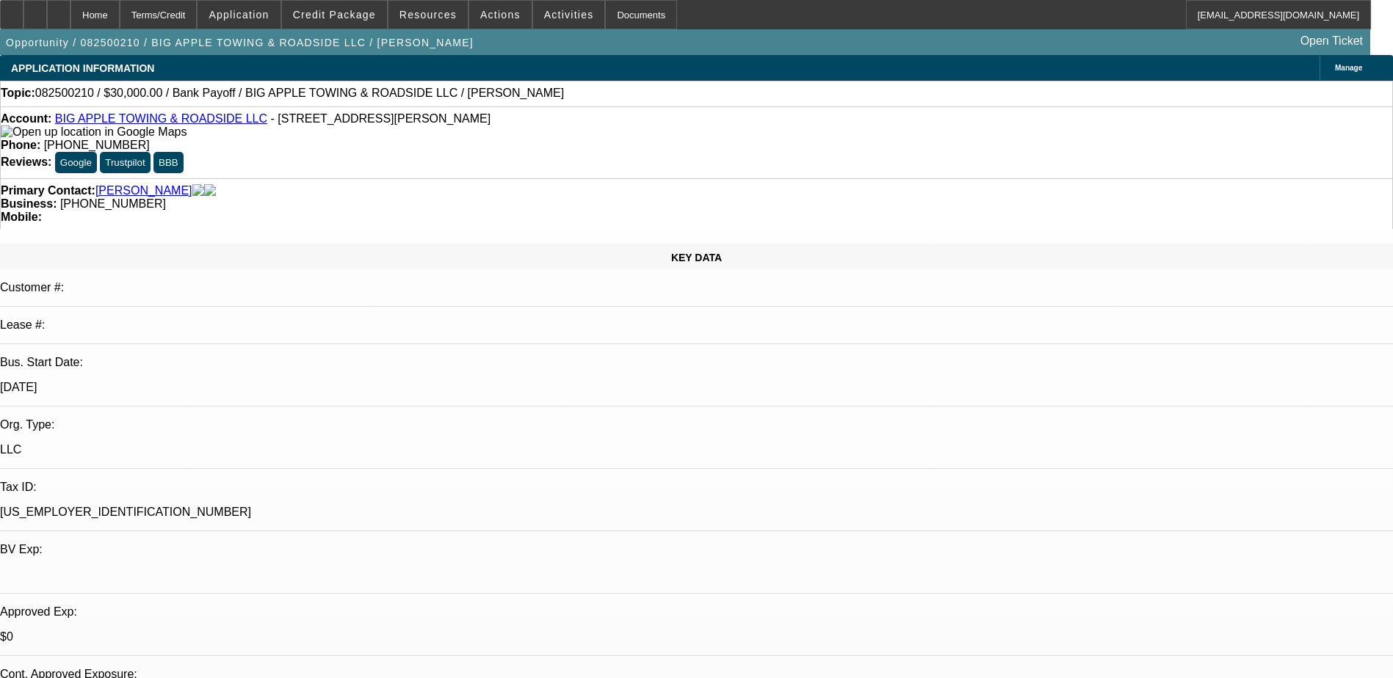
select select "1"
select select "2"
select select "6"
select select "1"
select select "2"
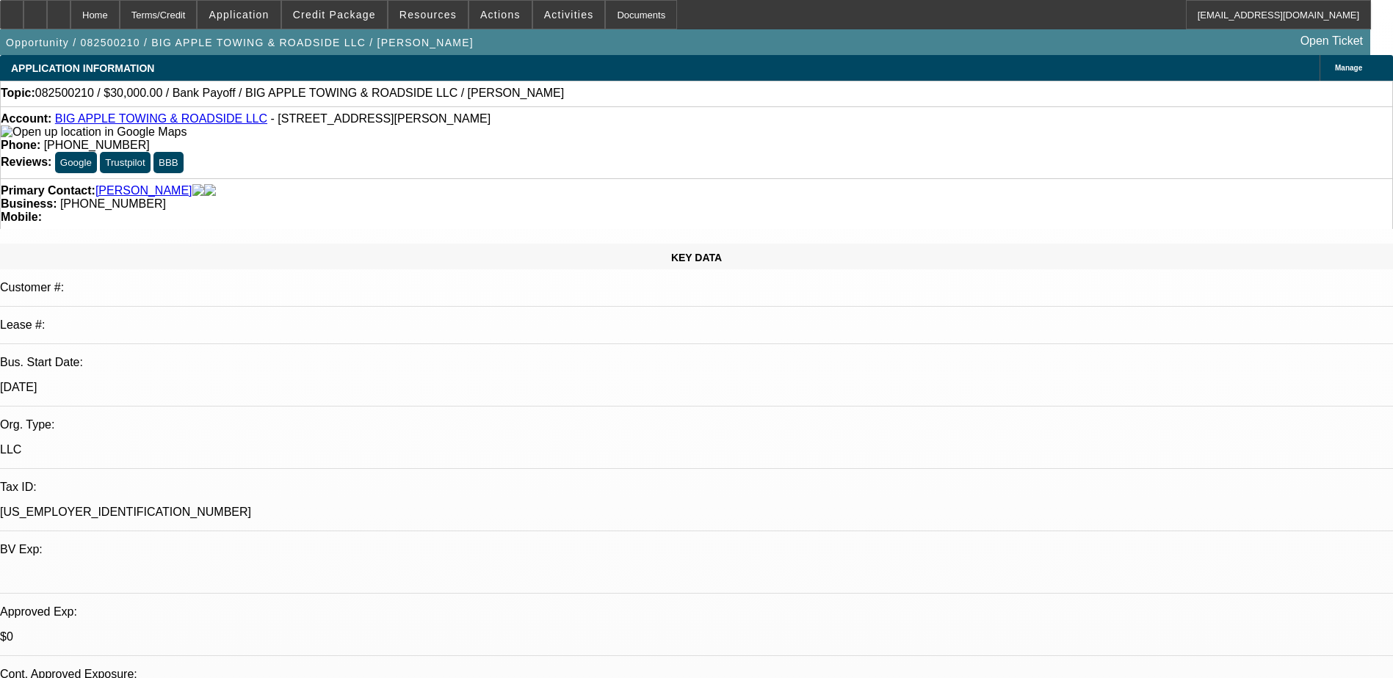
select select "6"
select select "1"
select select "2"
select select "6"
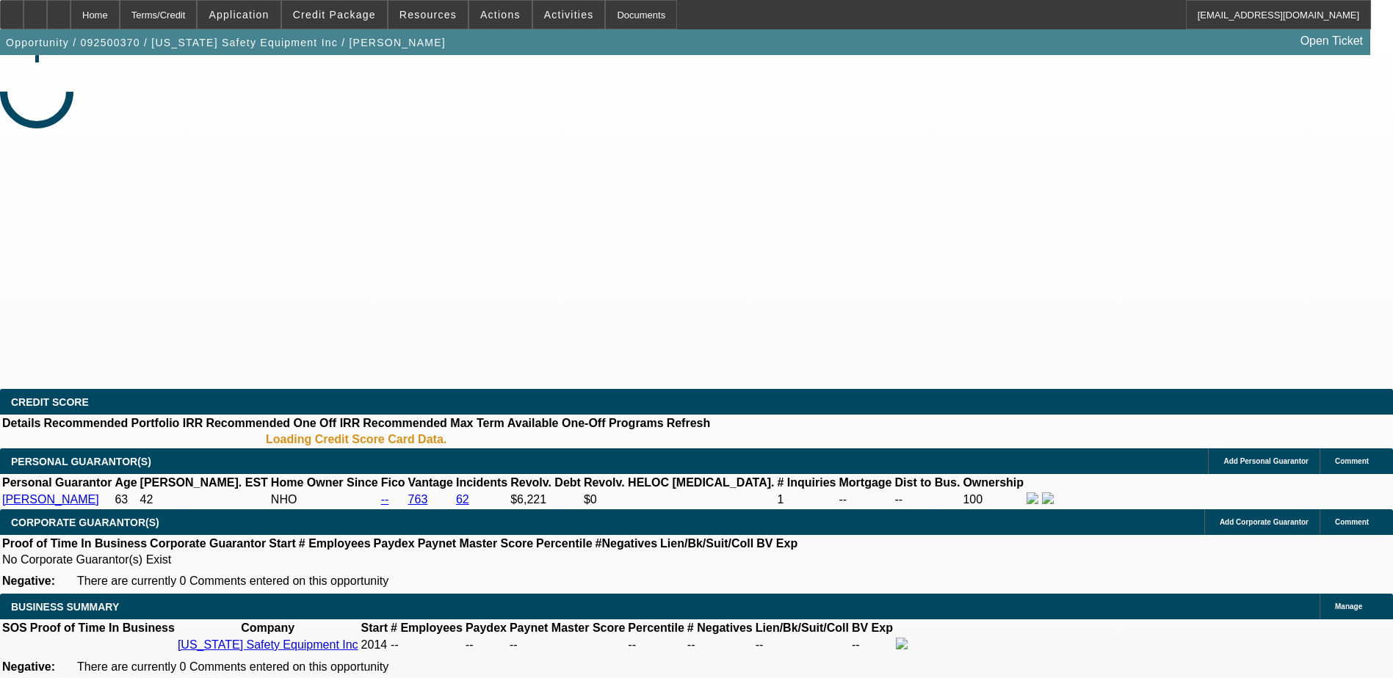
select select "0"
select select "2"
select select "0.1"
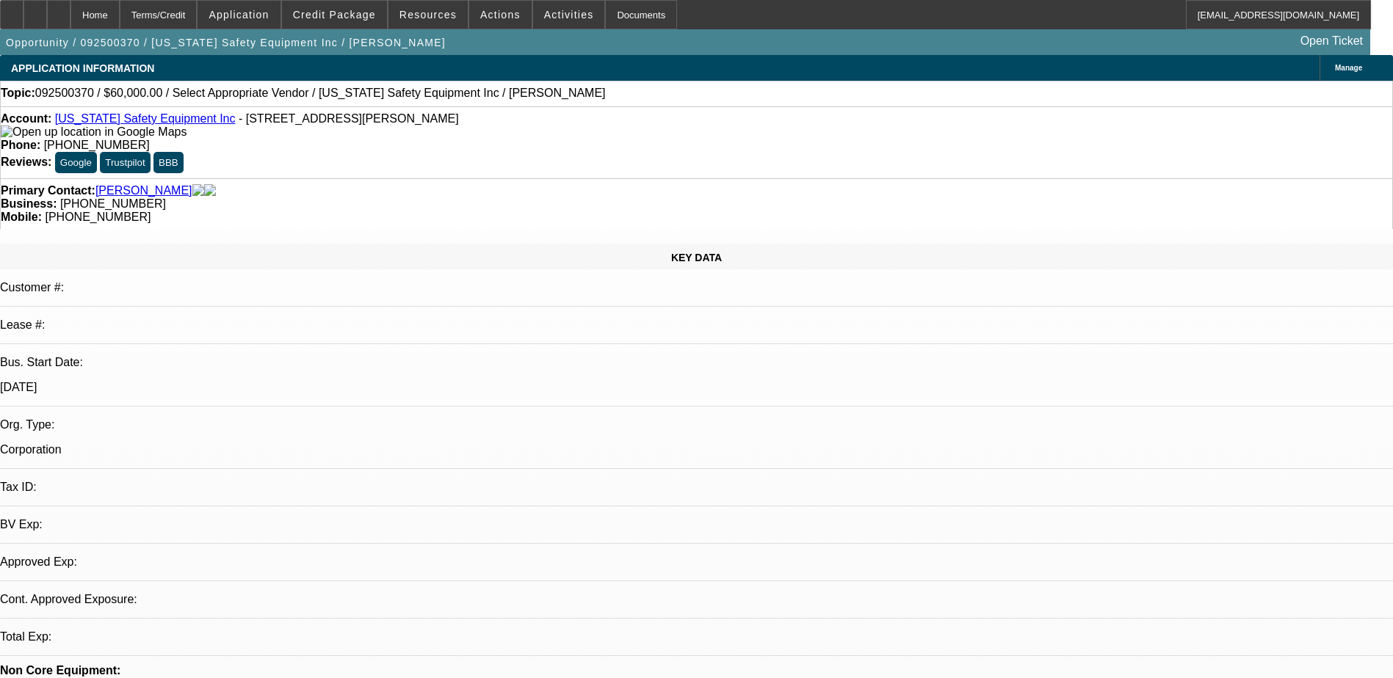
select select "1"
select select "2"
select select "4"
click at [132, 125] on link "Texas Safety Equipment Inc" at bounding box center [145, 118] width 181 height 12
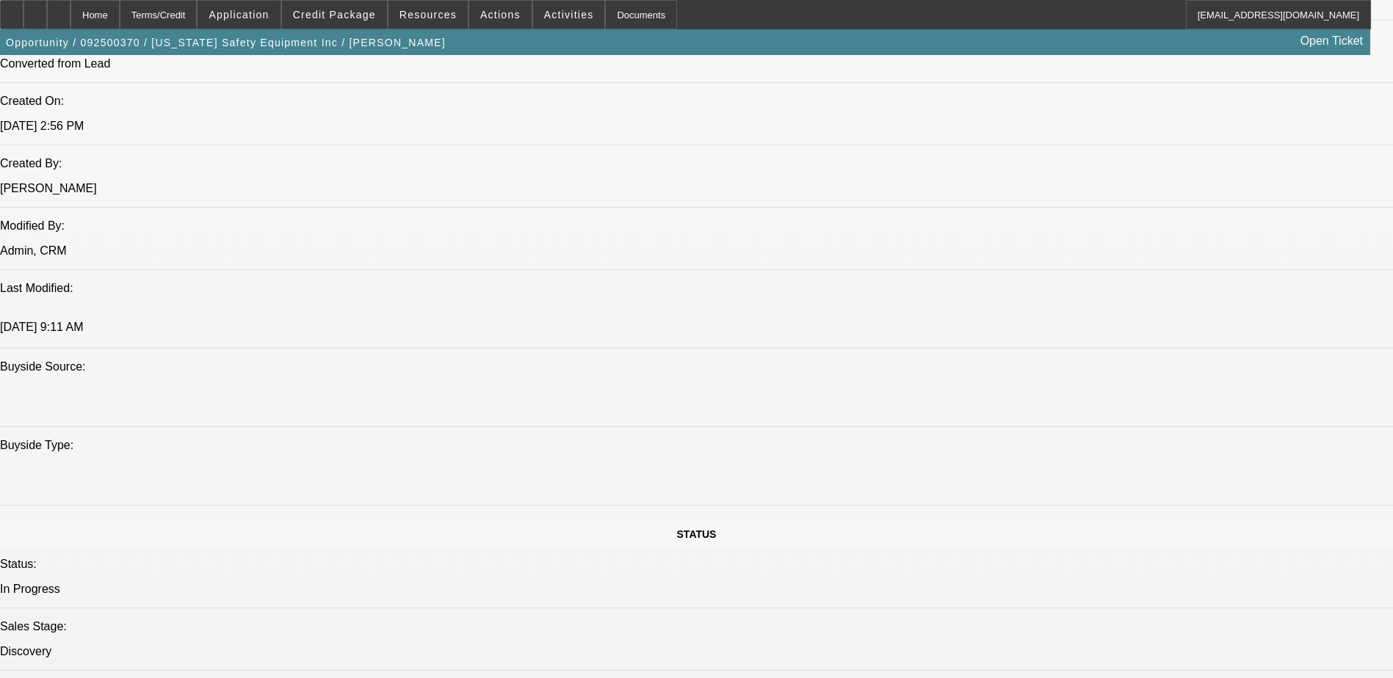
scroll to position [1101, 0]
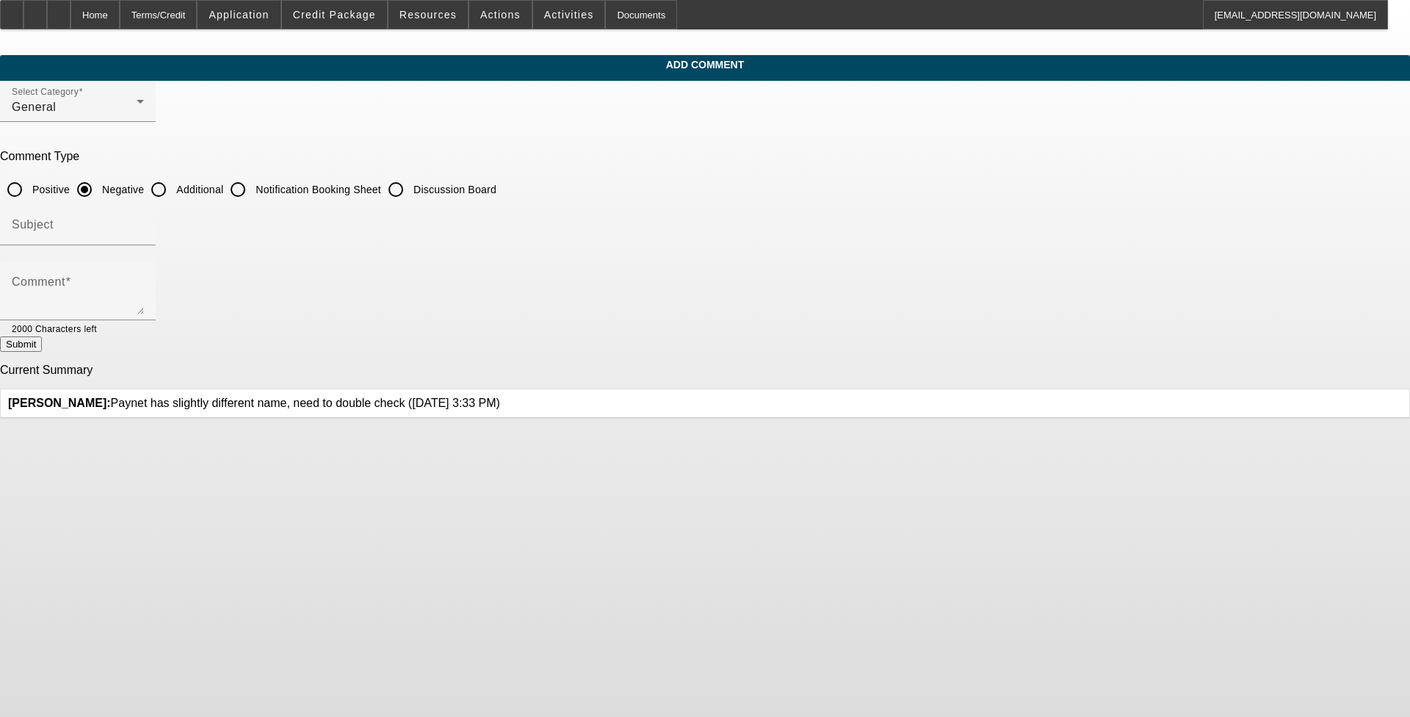
click at [500, 396] on icon at bounding box center [500, 396] width 0 height 0
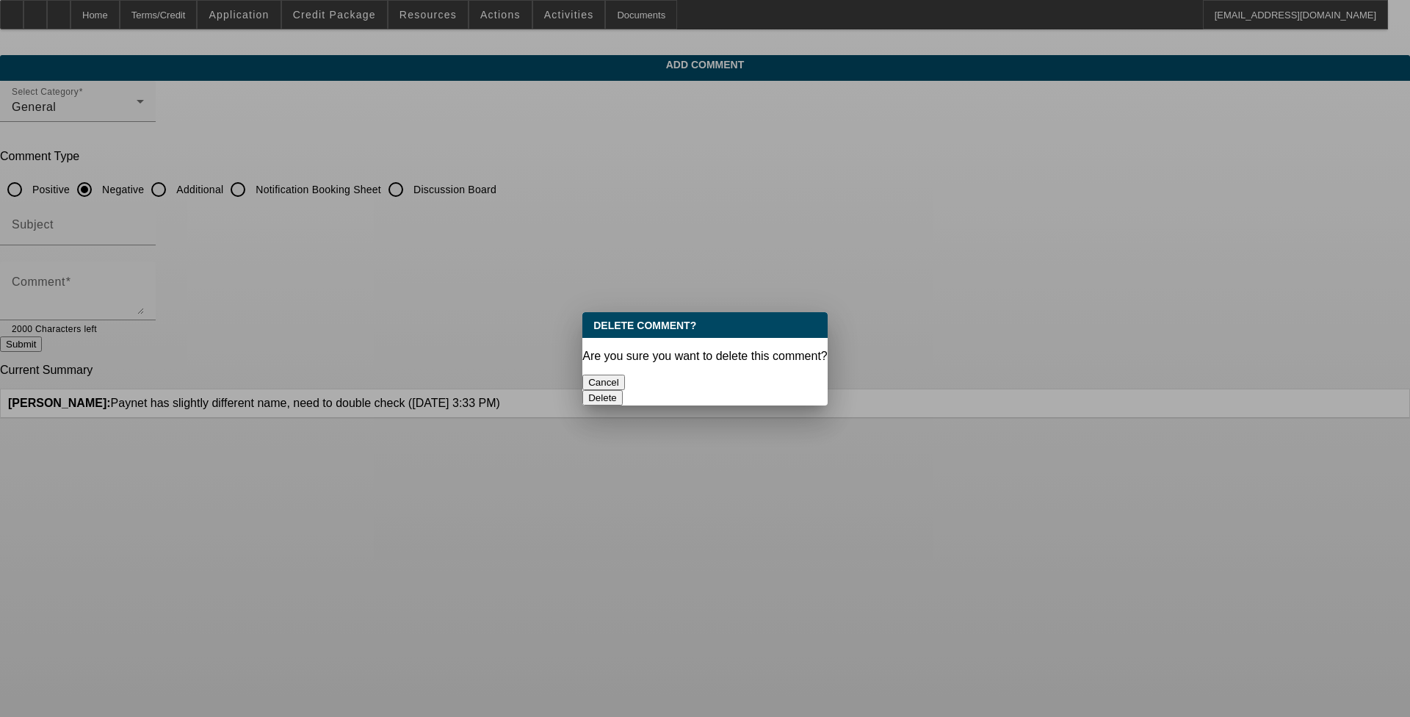
click at [587, 390] on button "Delete" at bounding box center [602, 397] width 40 height 15
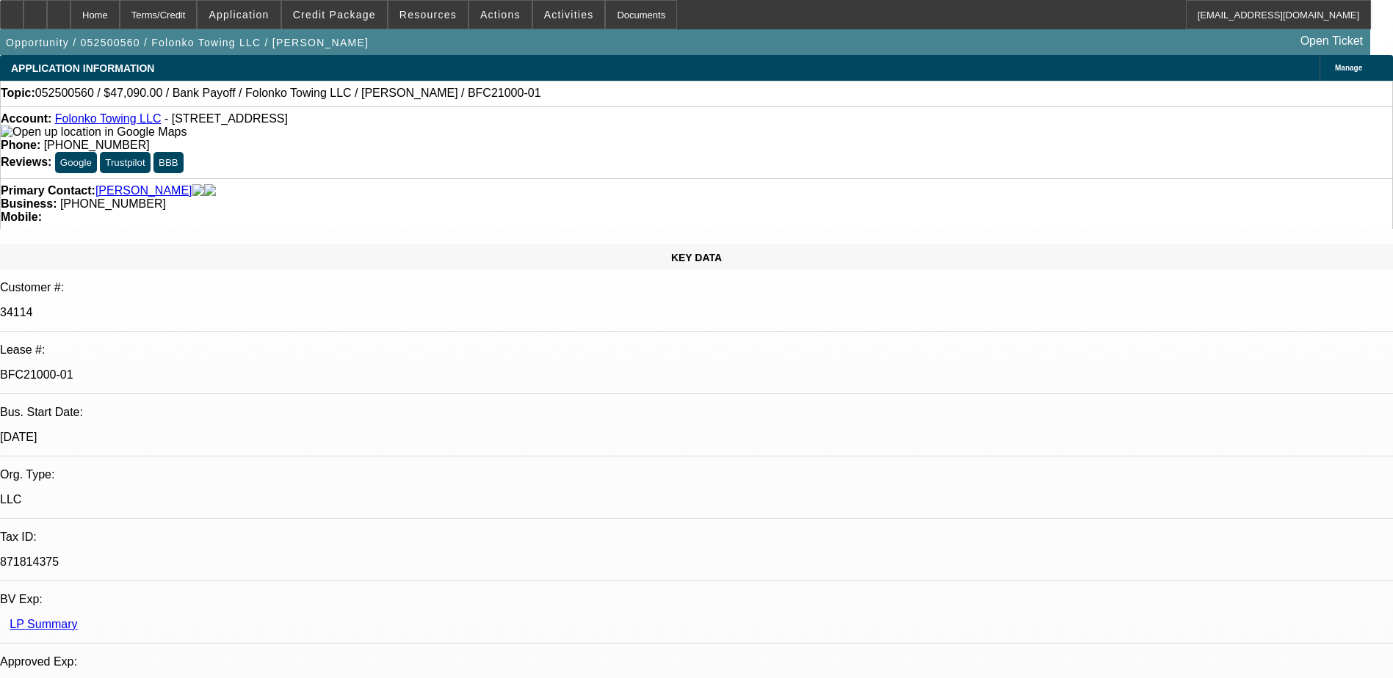
select select "0"
select select "2"
select select "0.1"
select select "4"
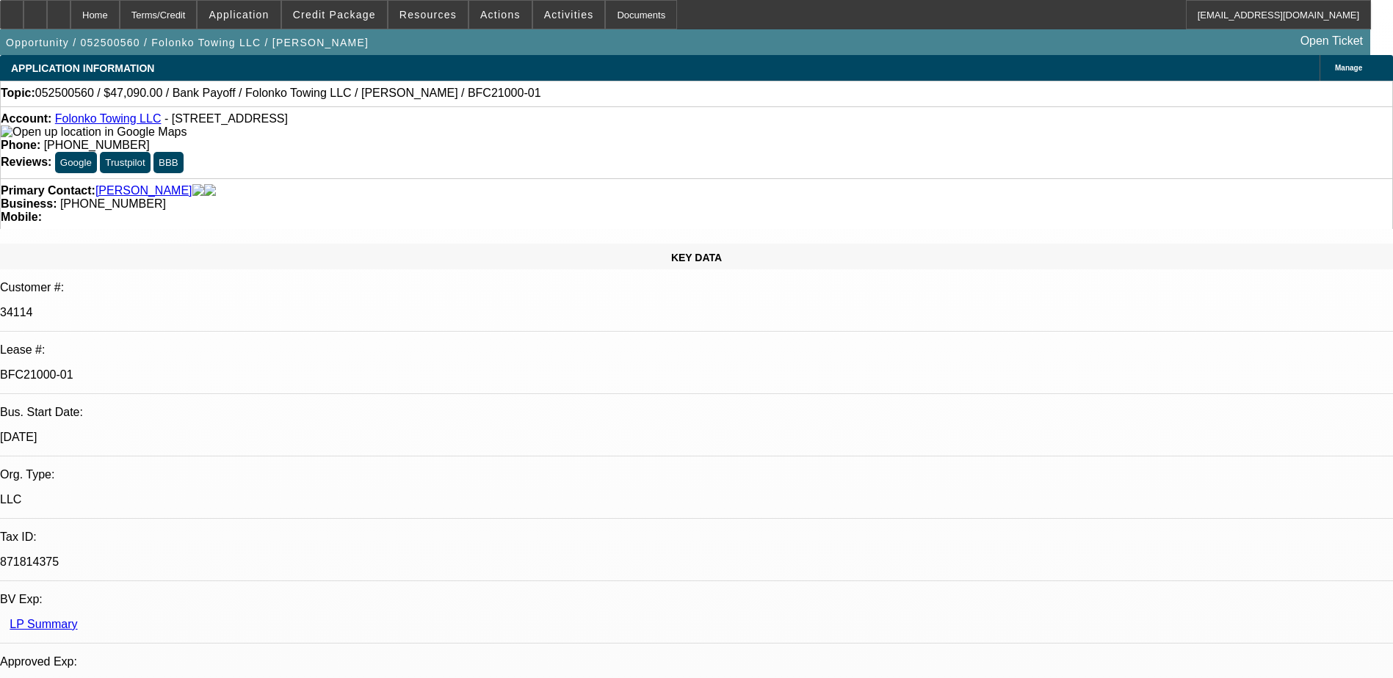
select select "0"
select select "2"
select select "0.1"
select select "4"
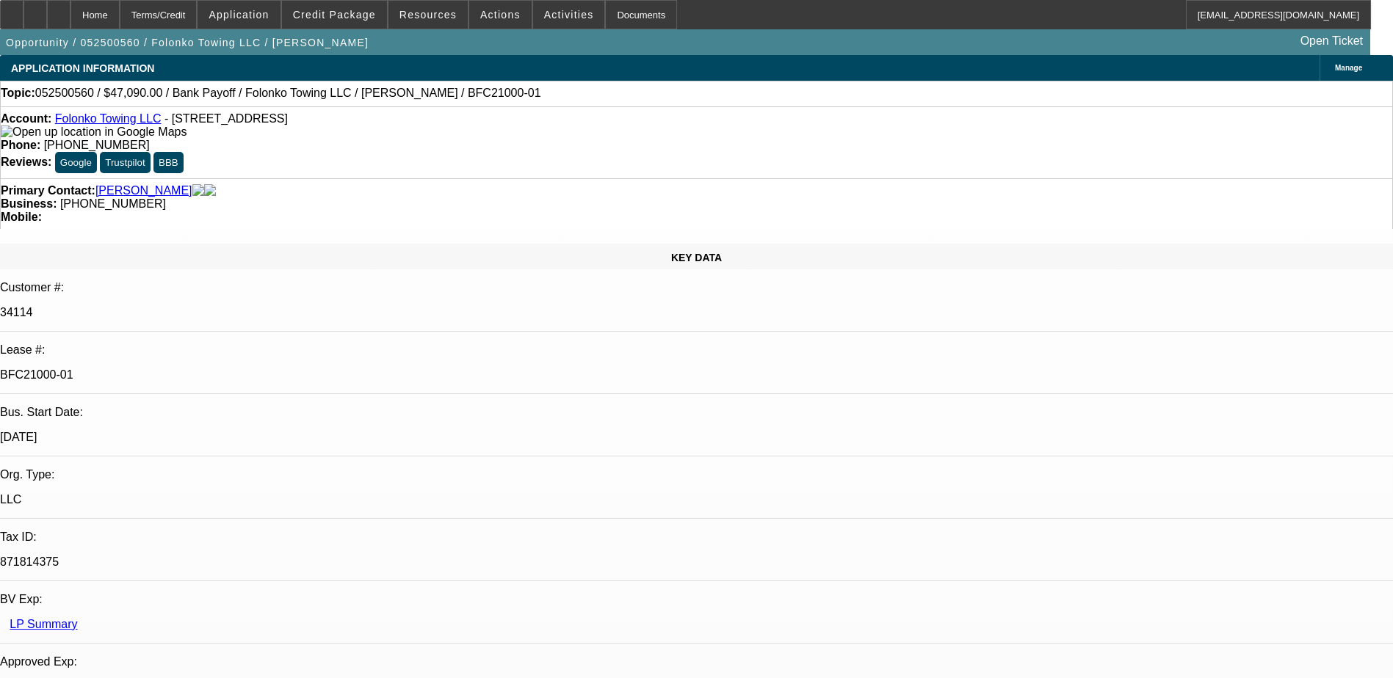
select select "0"
select select "2"
select select "0.1"
select select "4"
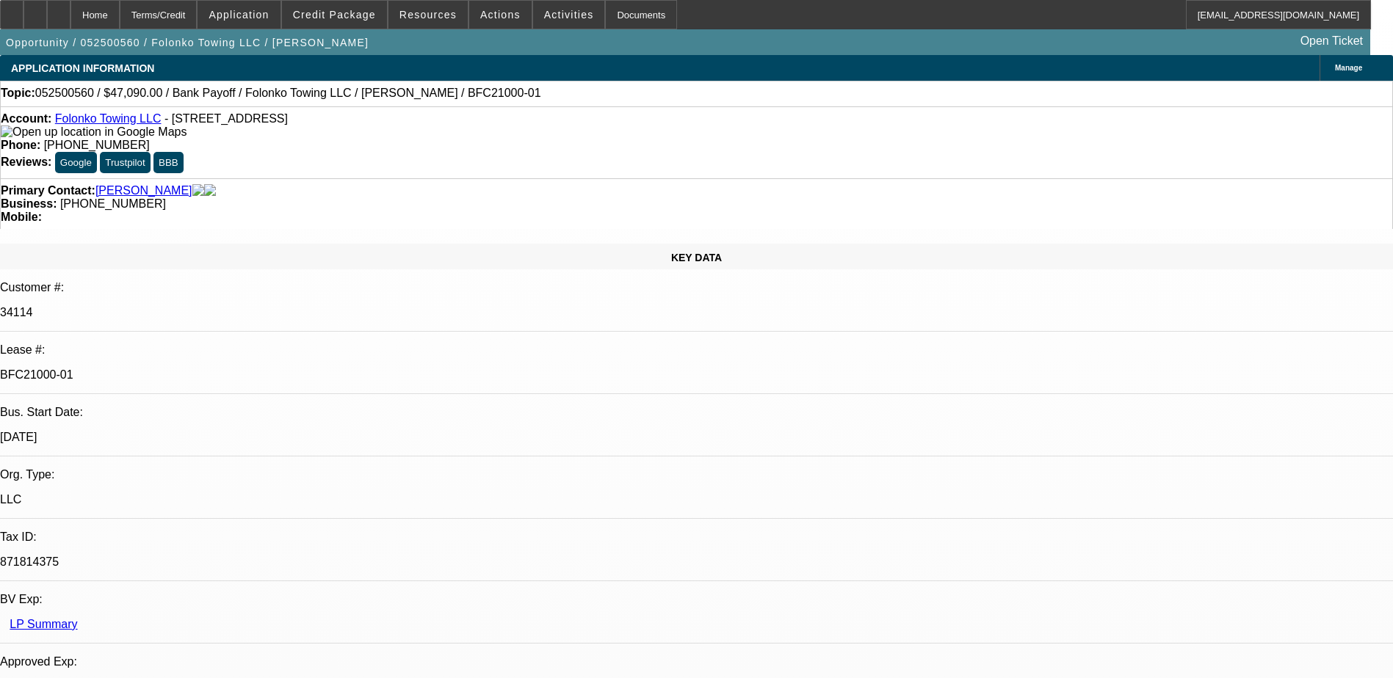
select select "0"
select select "2"
select select "0.1"
select select "4"
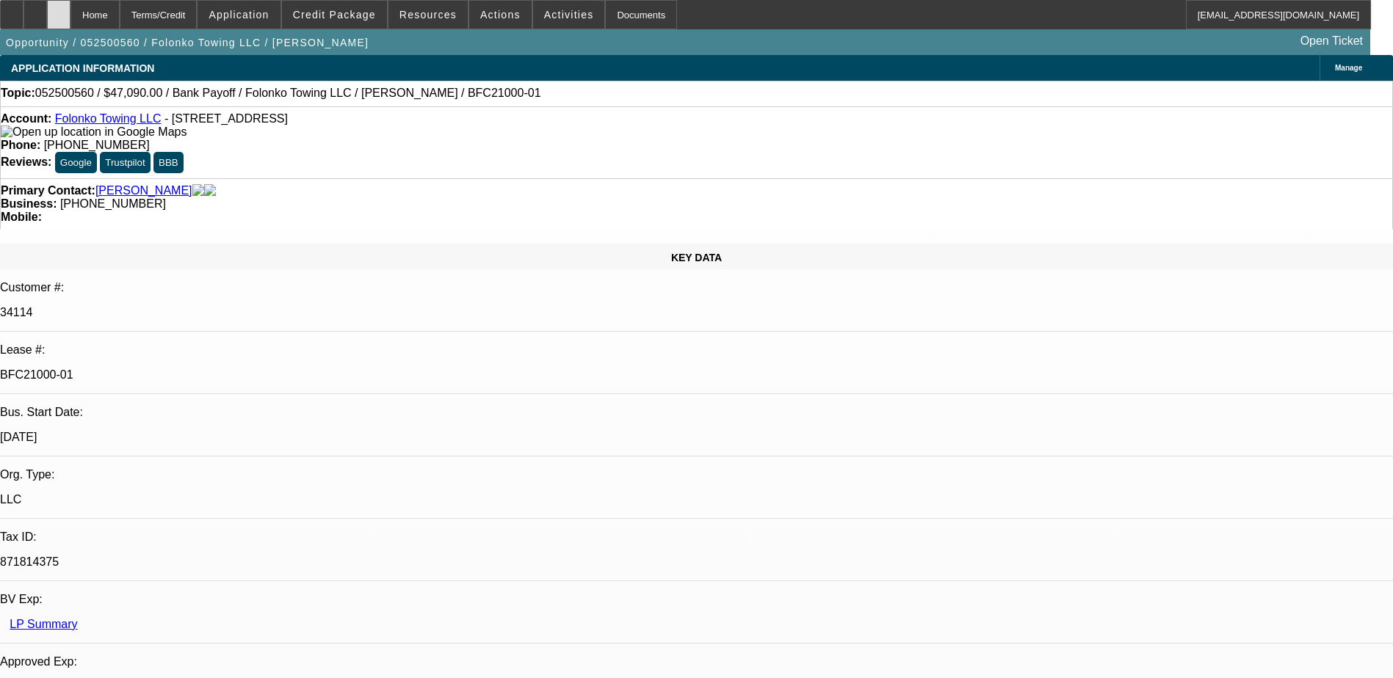
click at [70, 20] on div at bounding box center [58, 14] width 23 height 29
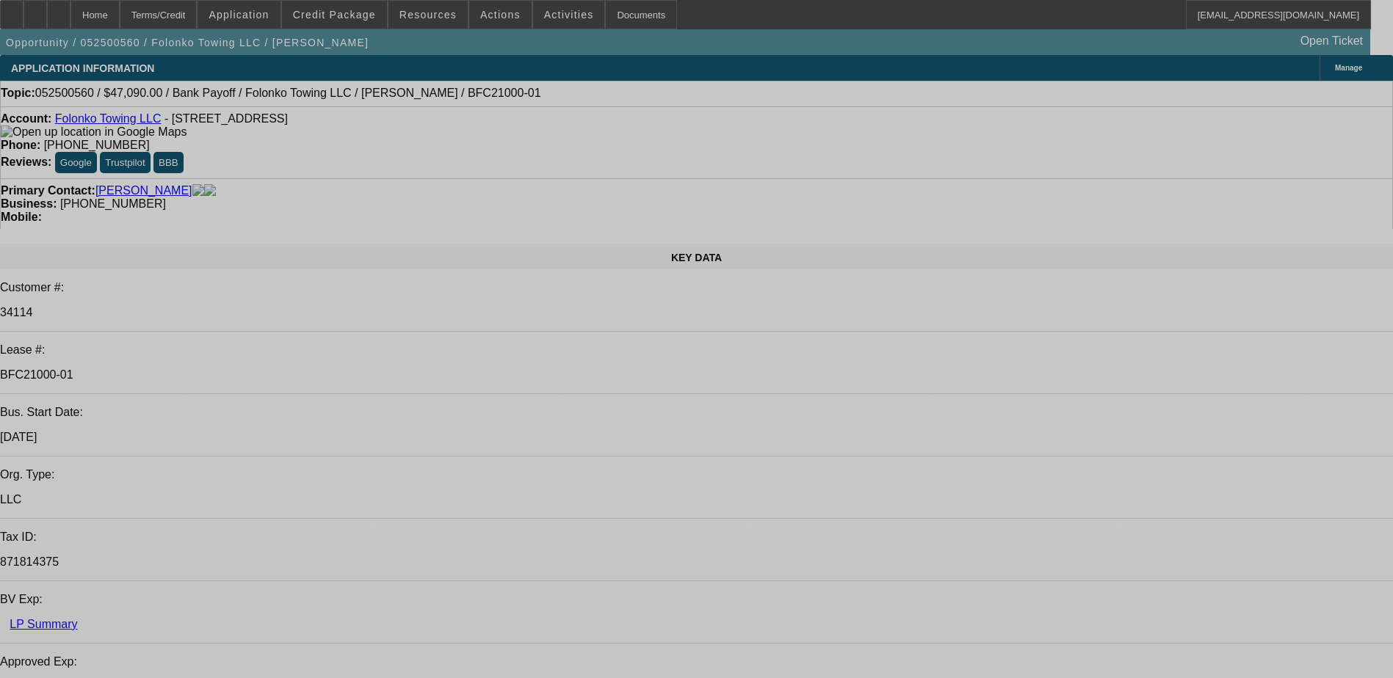
select select "0"
select select "2"
select select "0.1"
select select "0"
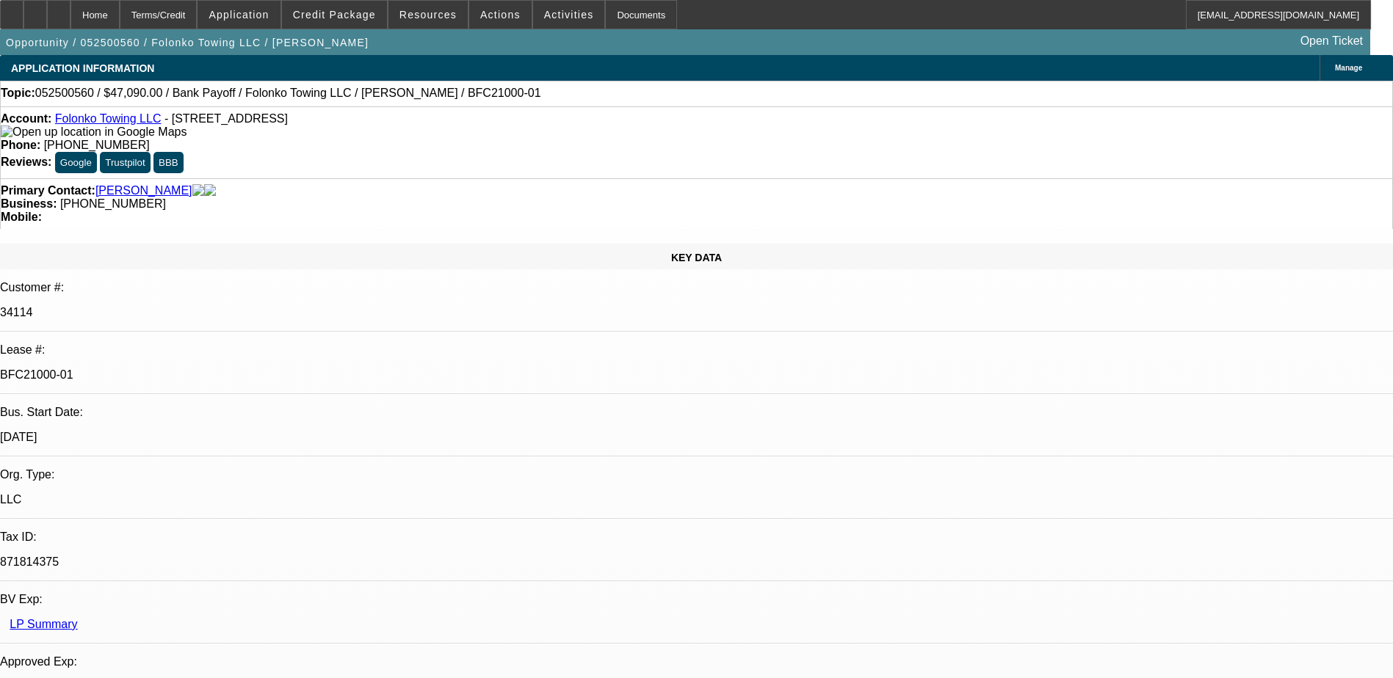
select select "2"
select select "0.1"
select select "0"
select select "2"
select select "0.1"
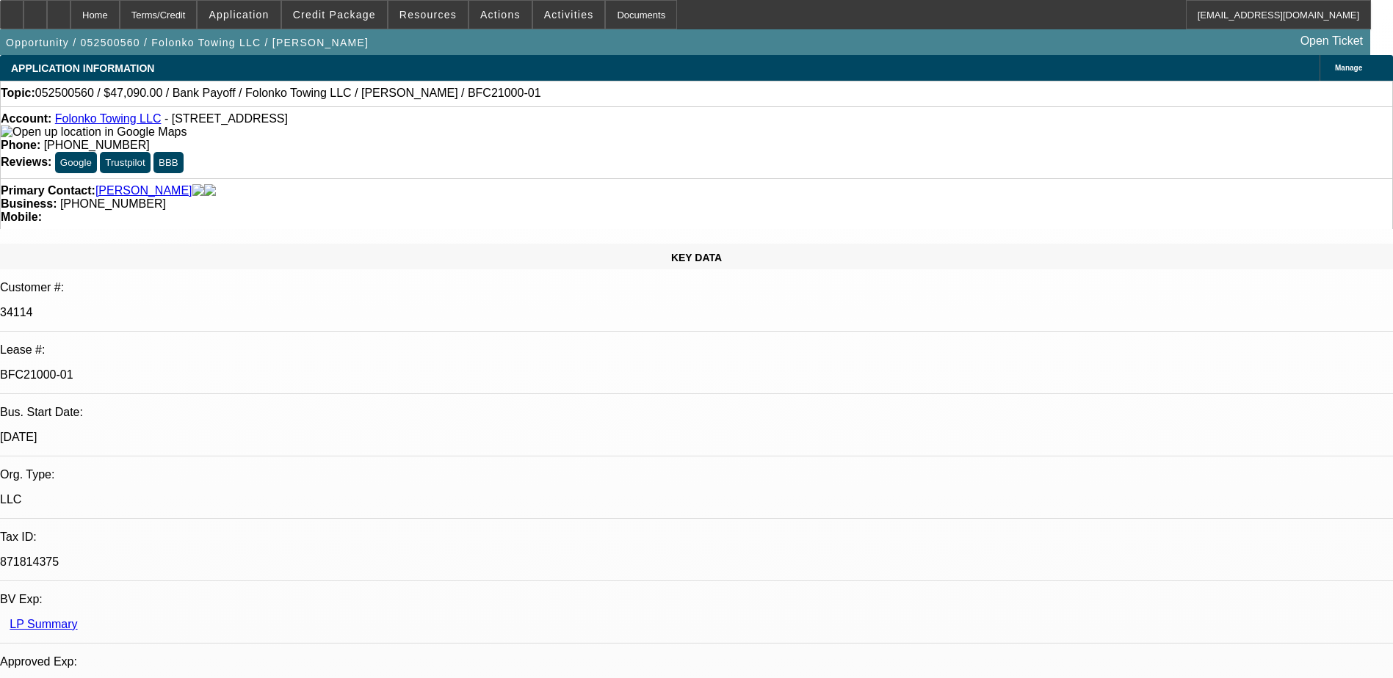
select select "0"
select select "2"
select select "0.1"
select select "1"
select select "2"
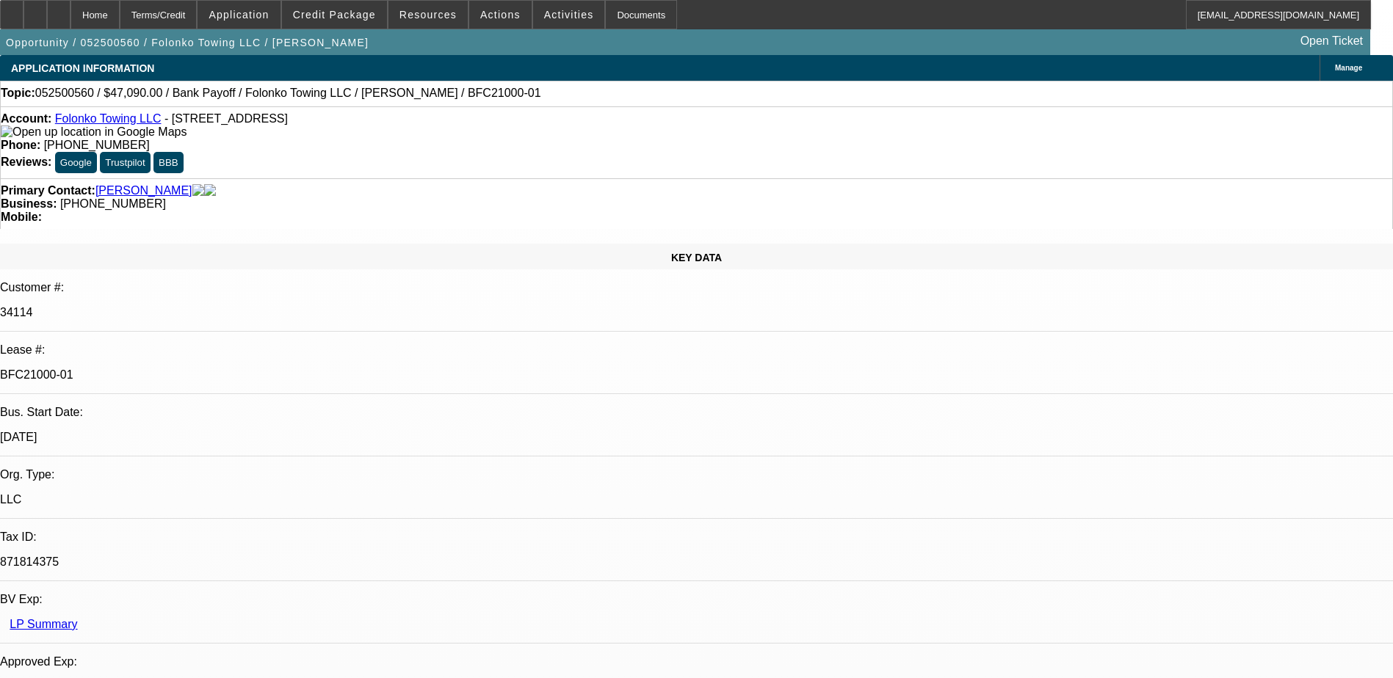
select select "4"
select select "1"
select select "2"
select select "4"
select select "1"
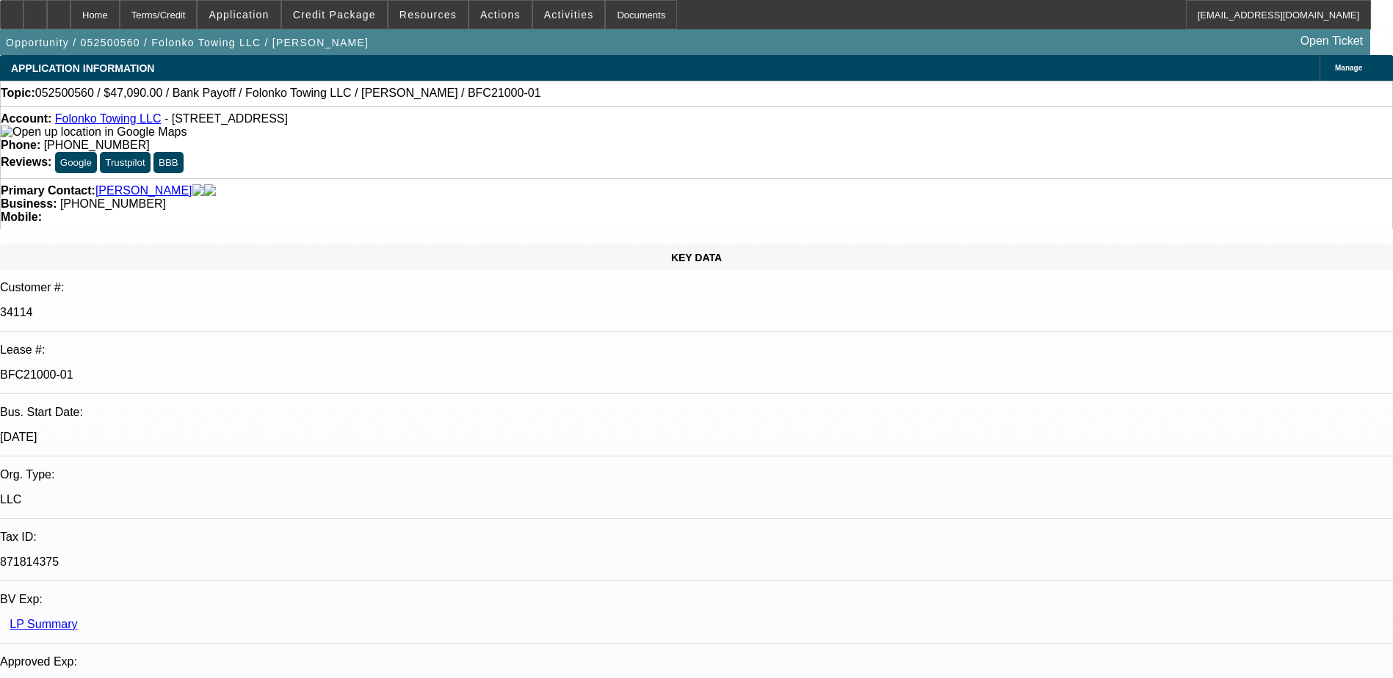
select select "2"
select select "4"
select select "1"
select select "2"
select select "4"
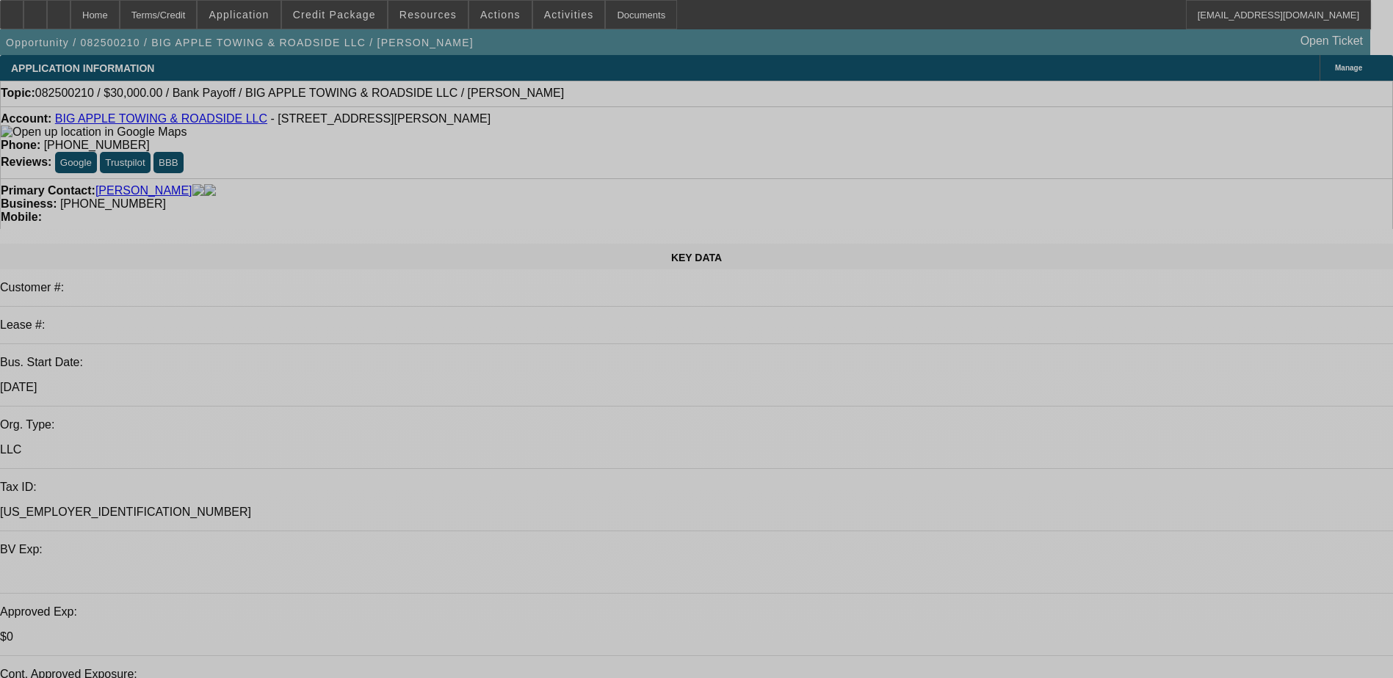
select select "0"
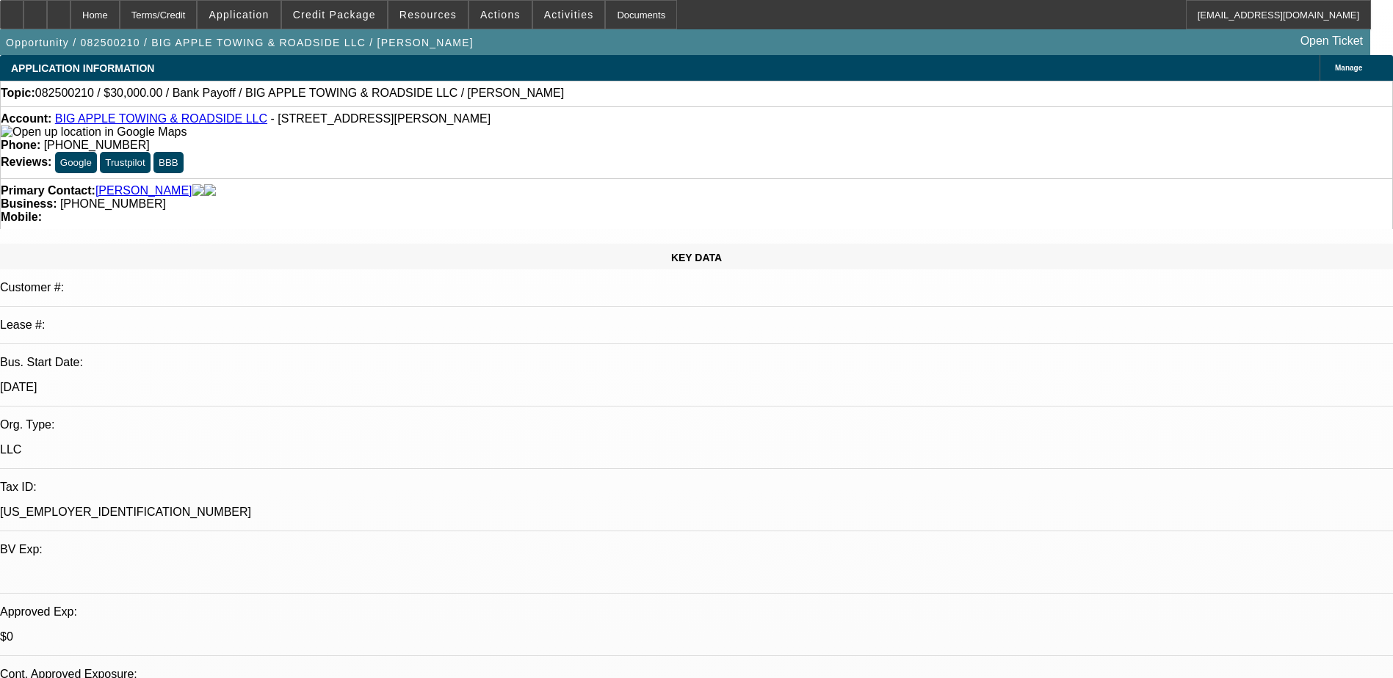
select select "0"
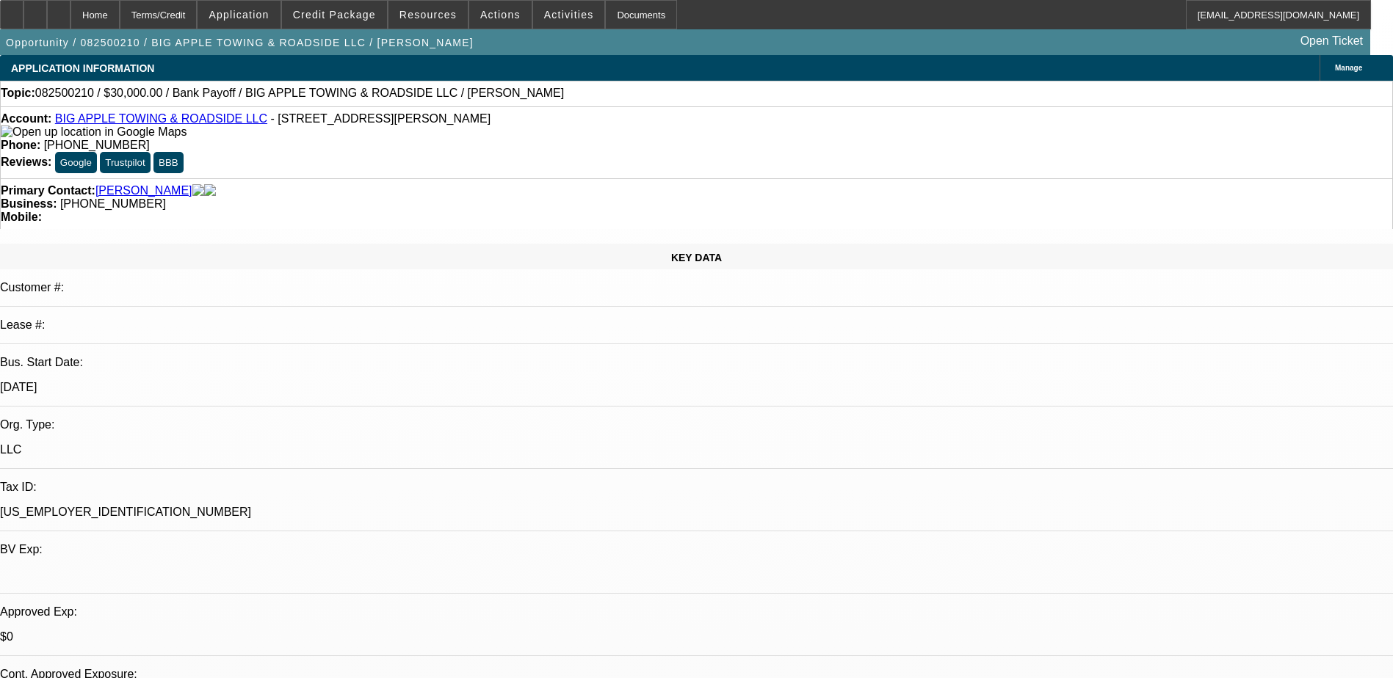
select select "0"
select select "0.1"
select select "2"
select select "0"
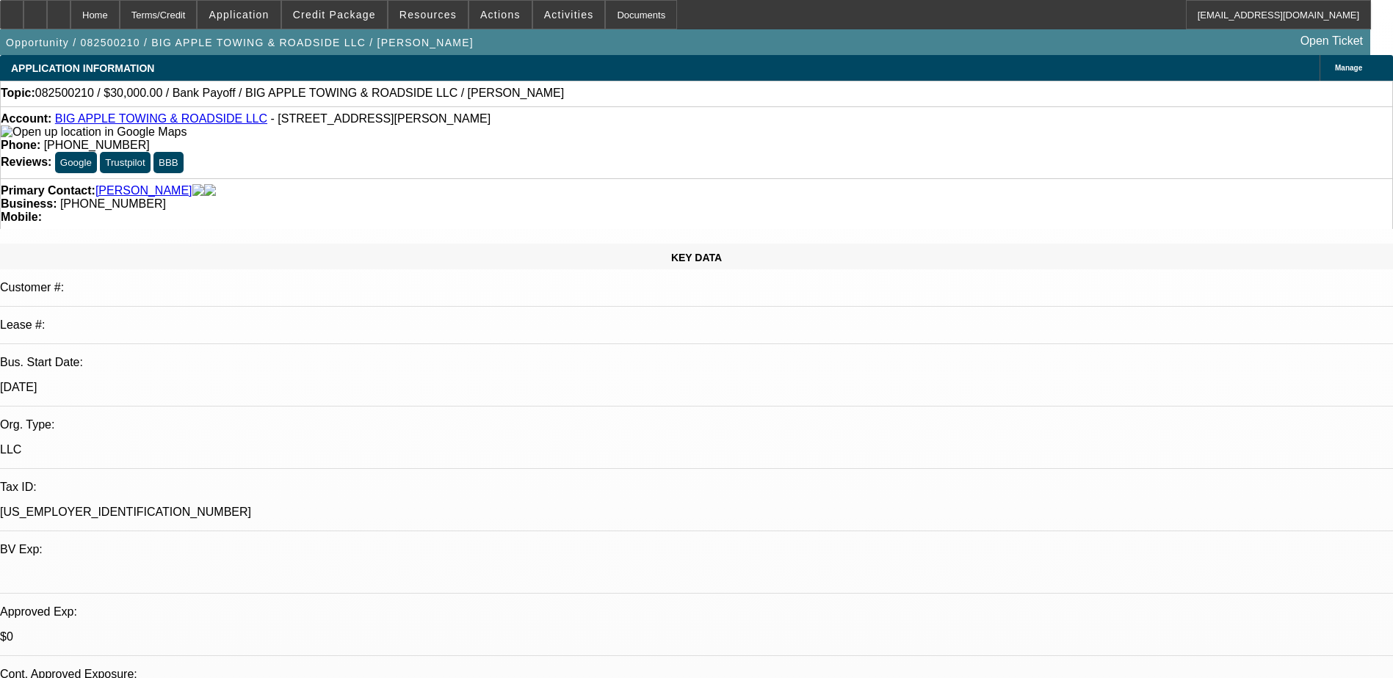
select select "1"
select select "2"
select select "6"
select select "1"
select select "2"
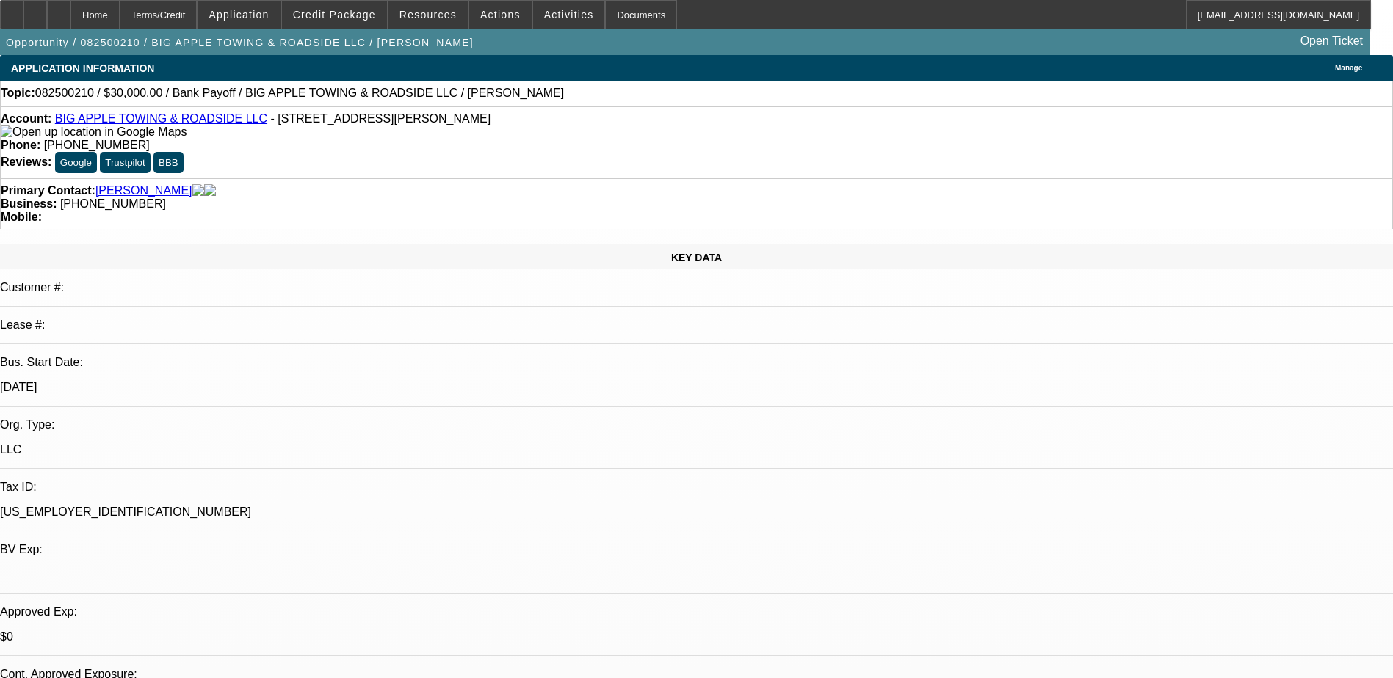
select select "6"
select select "1"
select select "2"
select select "6"
select select "1"
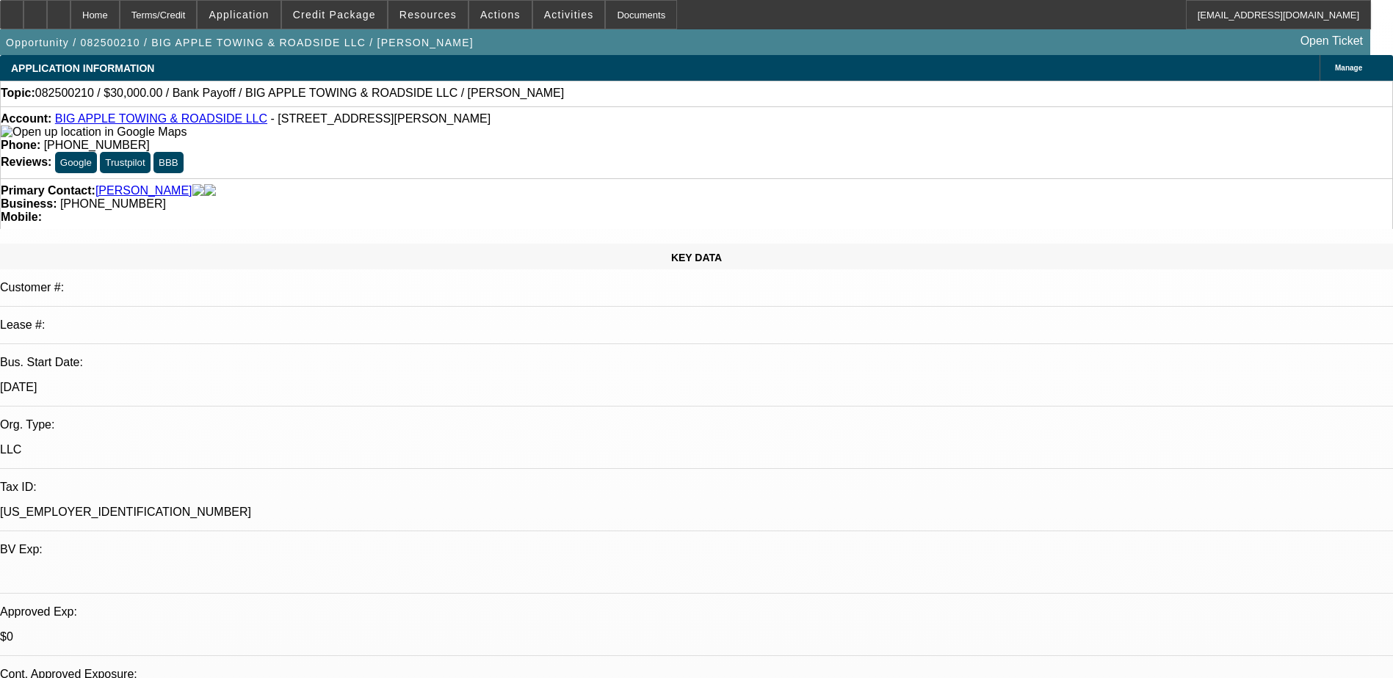
select select "2"
select select "6"
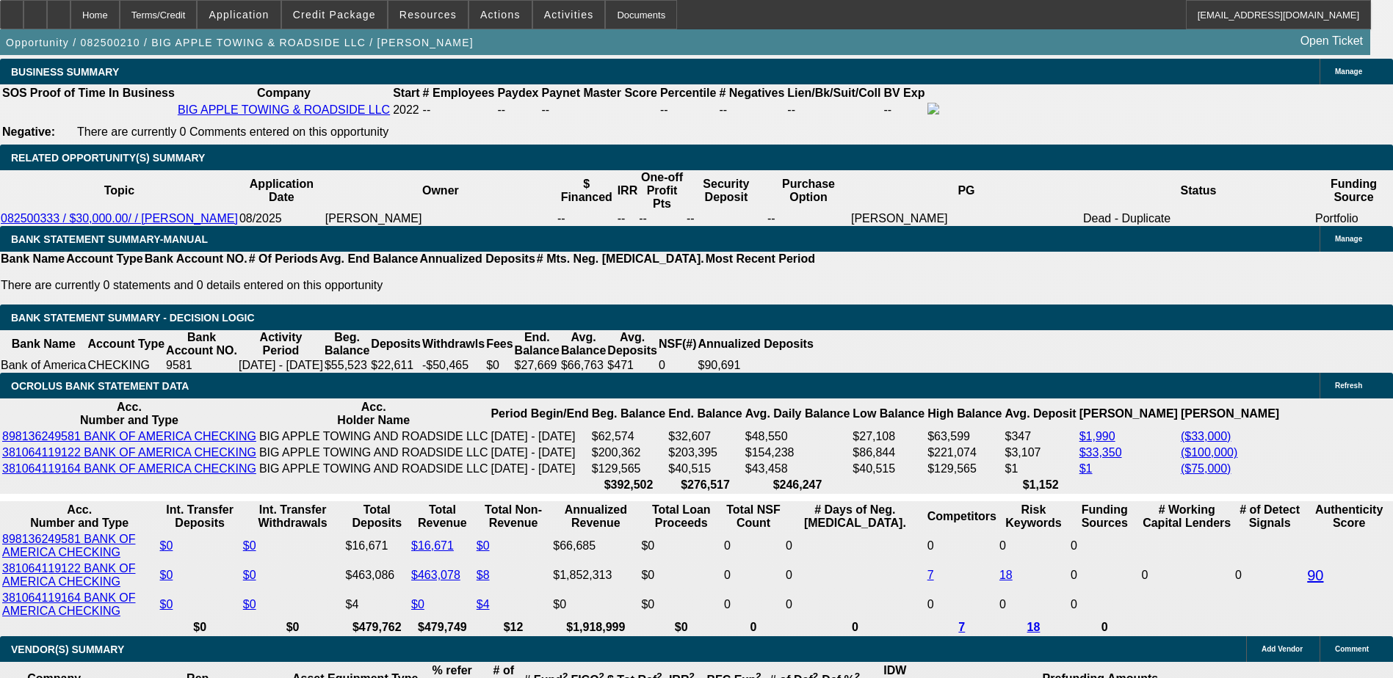
scroll to position [2643, 0]
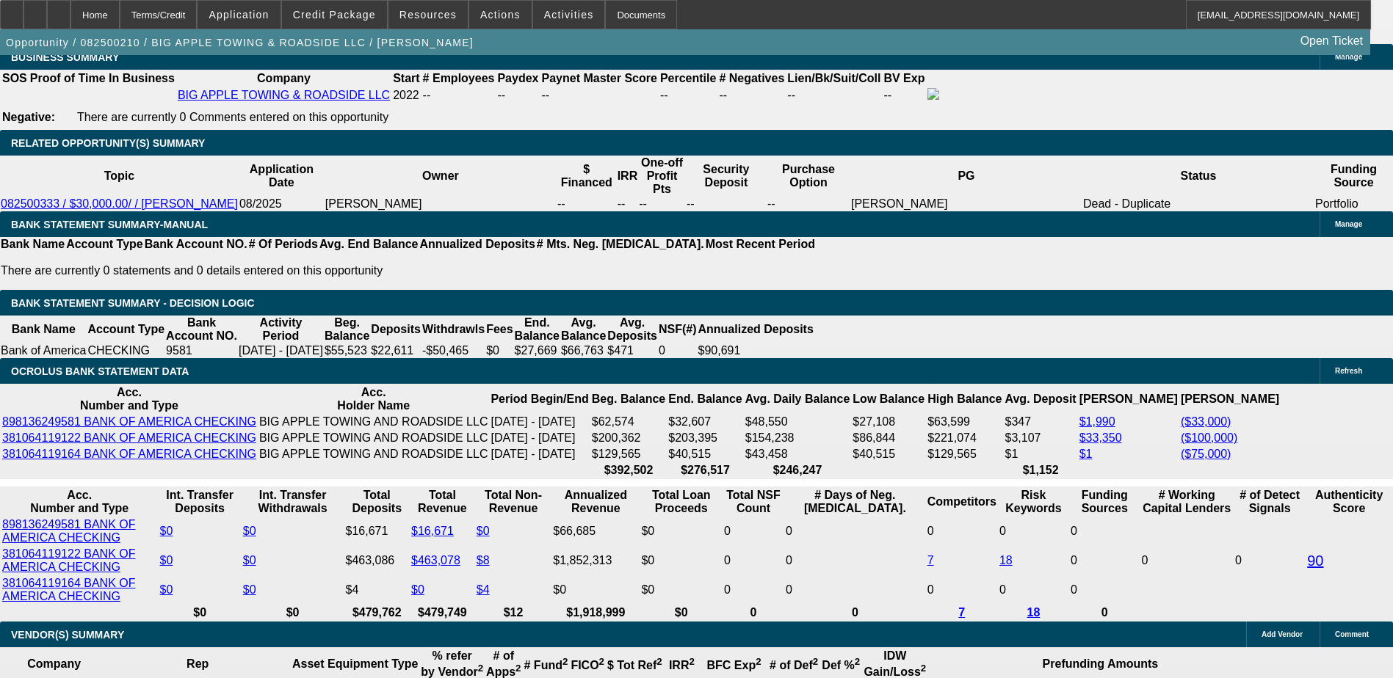
scroll to position [2423, 0]
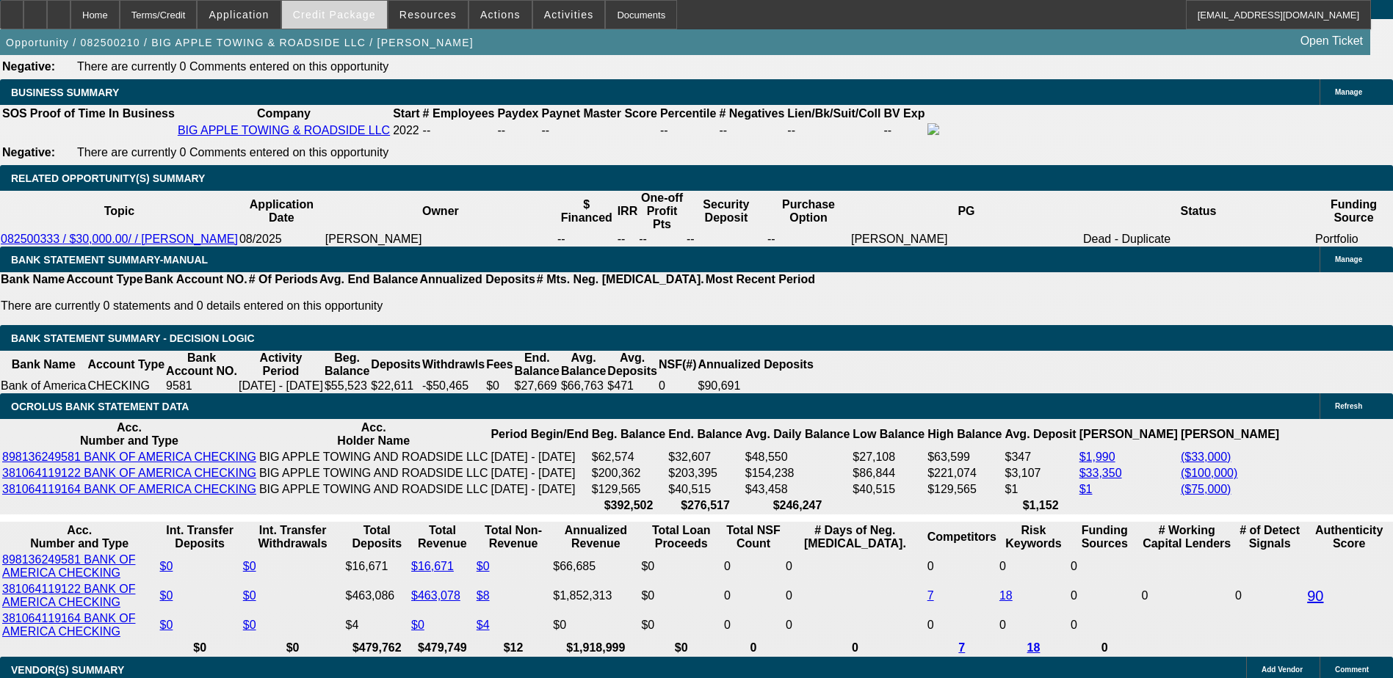
click at [322, 10] on span "Credit Package" at bounding box center [334, 15] width 83 height 12
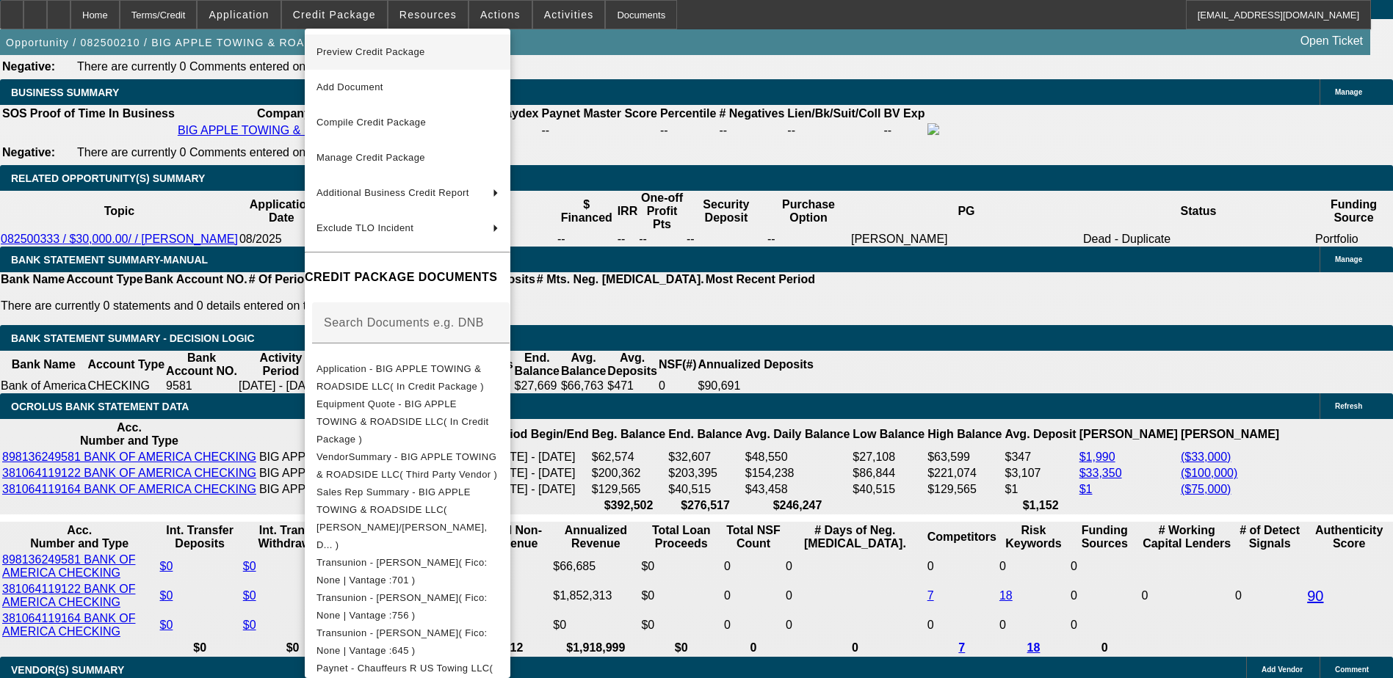
click at [409, 57] on span "Preview Credit Package" at bounding box center [370, 51] width 109 height 11
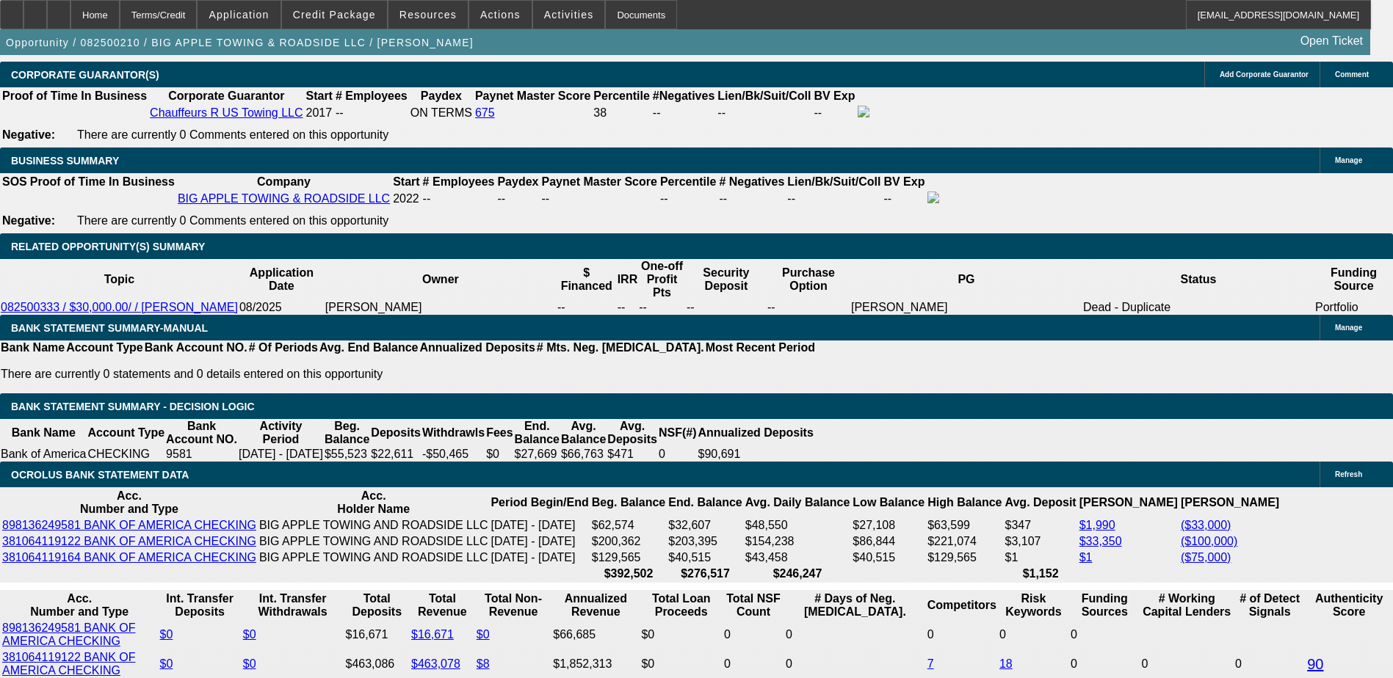
scroll to position [2349, 0]
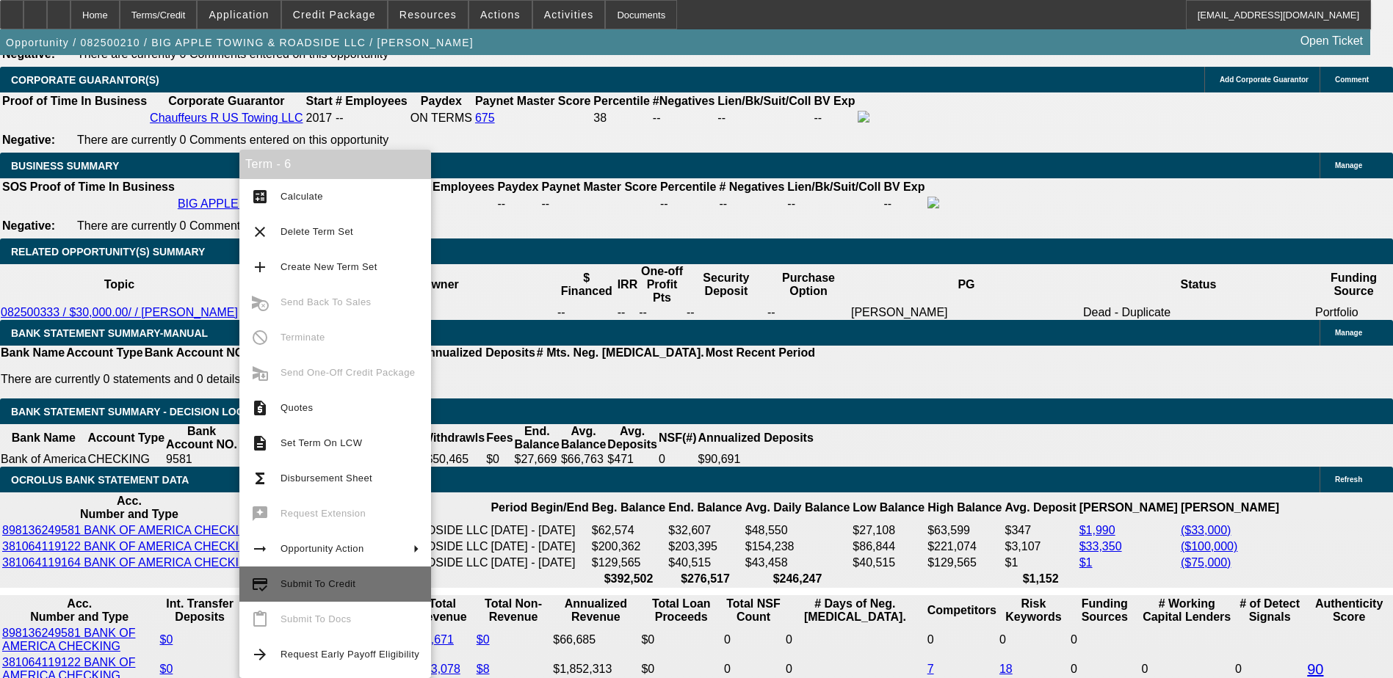
click at [344, 580] on span "Submit To Credit" at bounding box center [317, 583] width 75 height 11
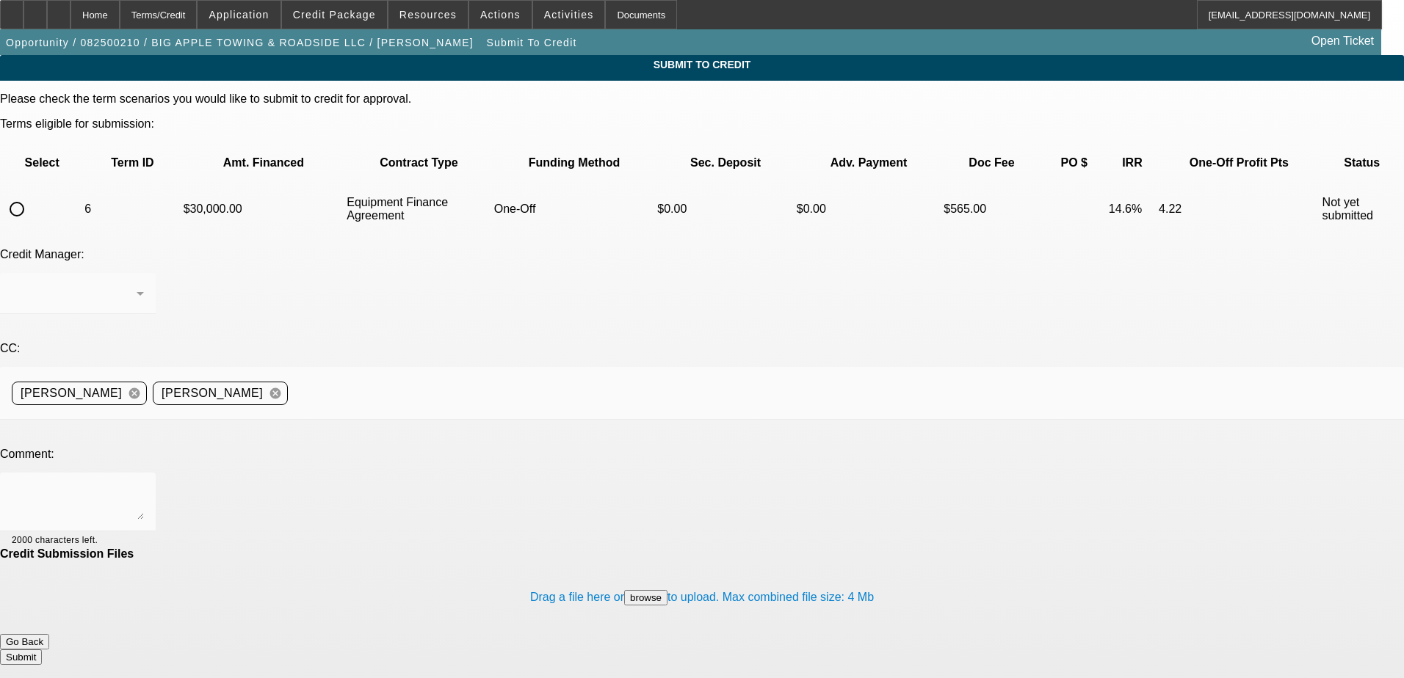
click at [32, 195] on input "radio" at bounding box center [16, 209] width 29 height 29
radio input "true"
click at [144, 485] on textarea at bounding box center [78, 502] width 132 height 35
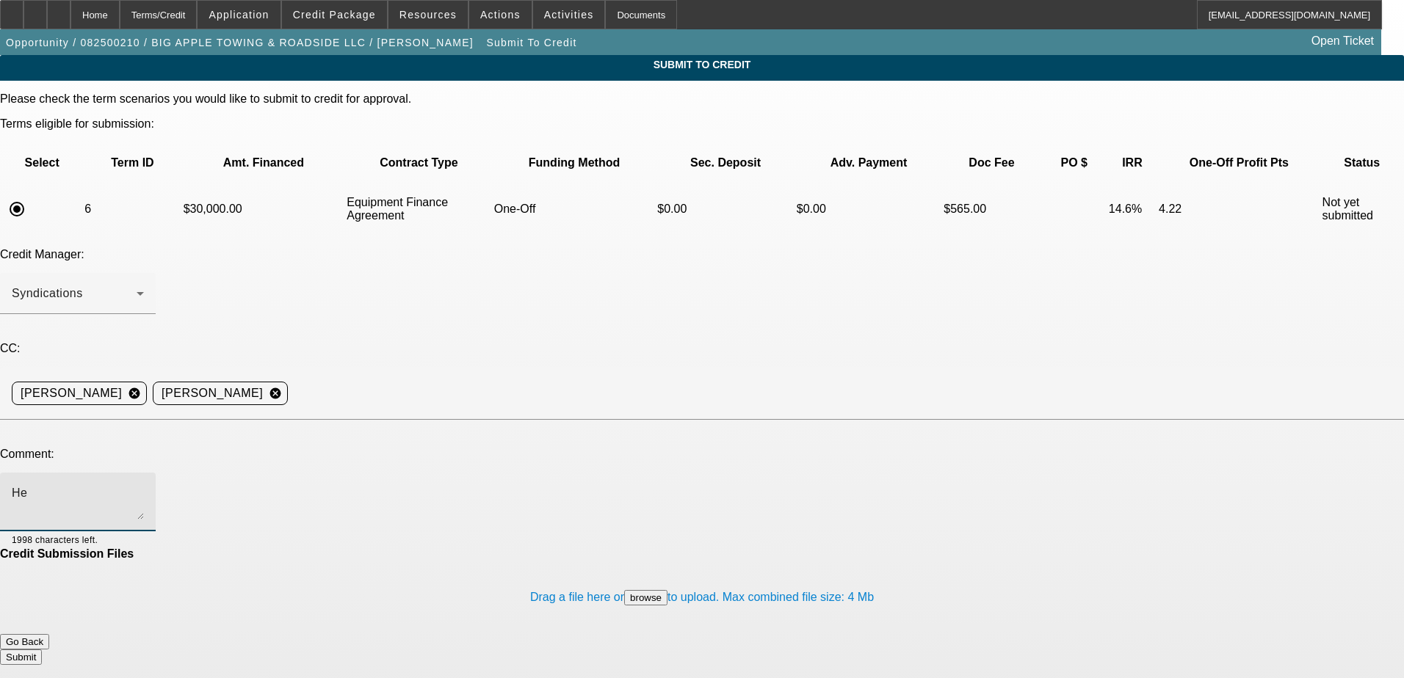
type textarea "H"
click at [144, 485] on textarea "I have the Tax ID in and write in additional comments" at bounding box center [78, 502] width 132 height 35
click at [144, 485] on textarea "Can we try CPEF? I have the Tax ID in and write in additional comments" at bounding box center [78, 502] width 132 height 35
click at [144, 473] on div "Can we try CPEF? I have the Tax ID in and write-up in additional comments" at bounding box center [78, 502] width 132 height 59
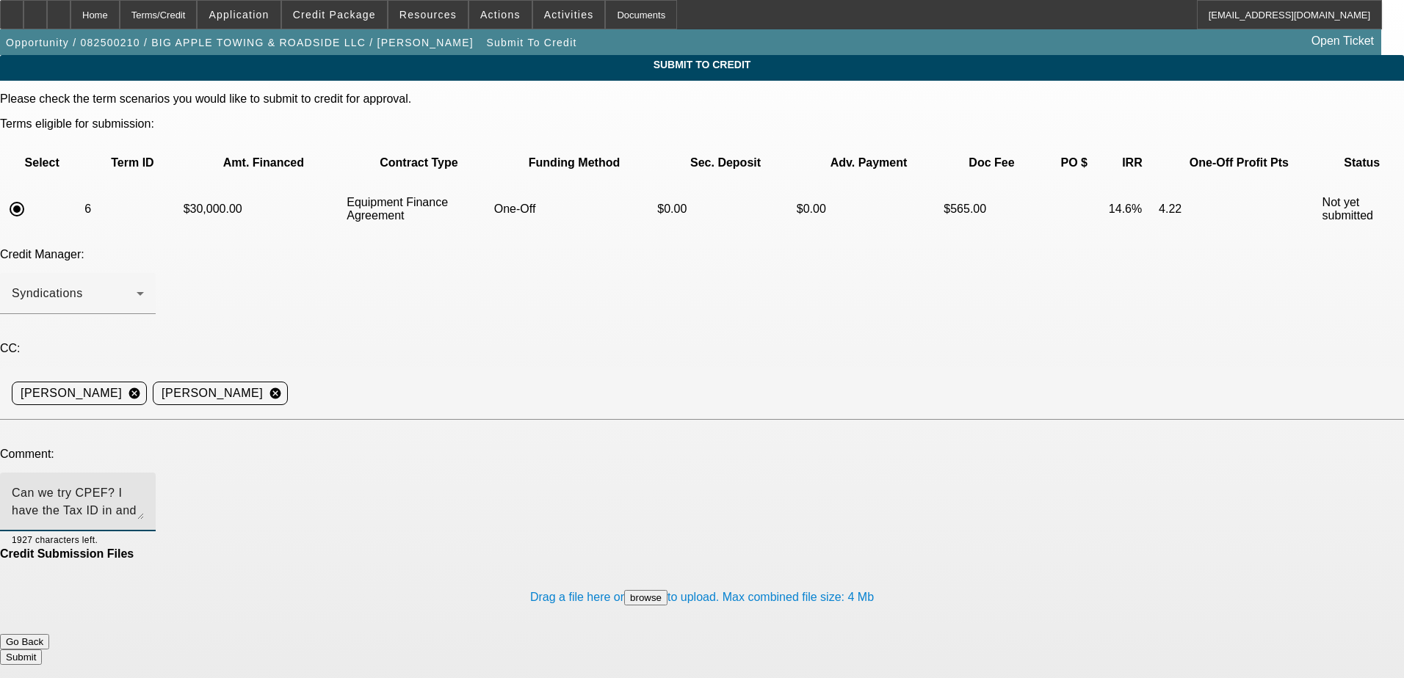
click at [144, 485] on textarea "Can we try CPEF? I have the Tax ID in and write-up in additional comments" at bounding box center [78, 502] width 132 height 35
click at [144, 485] on textarea "Can we try CPEF? I have the Tax ID in and write-up in additional comments now." at bounding box center [78, 502] width 132 height 35
click at [144, 485] on textarea "Can we try CPEF? I have the Tax ID, and write-up in additional comments now." at bounding box center [78, 502] width 132 height 35
click at [144, 485] on textarea "Can we try CPEF? I have the Tax ID, and the write-up in additional comments now." at bounding box center [78, 502] width 132 height 35
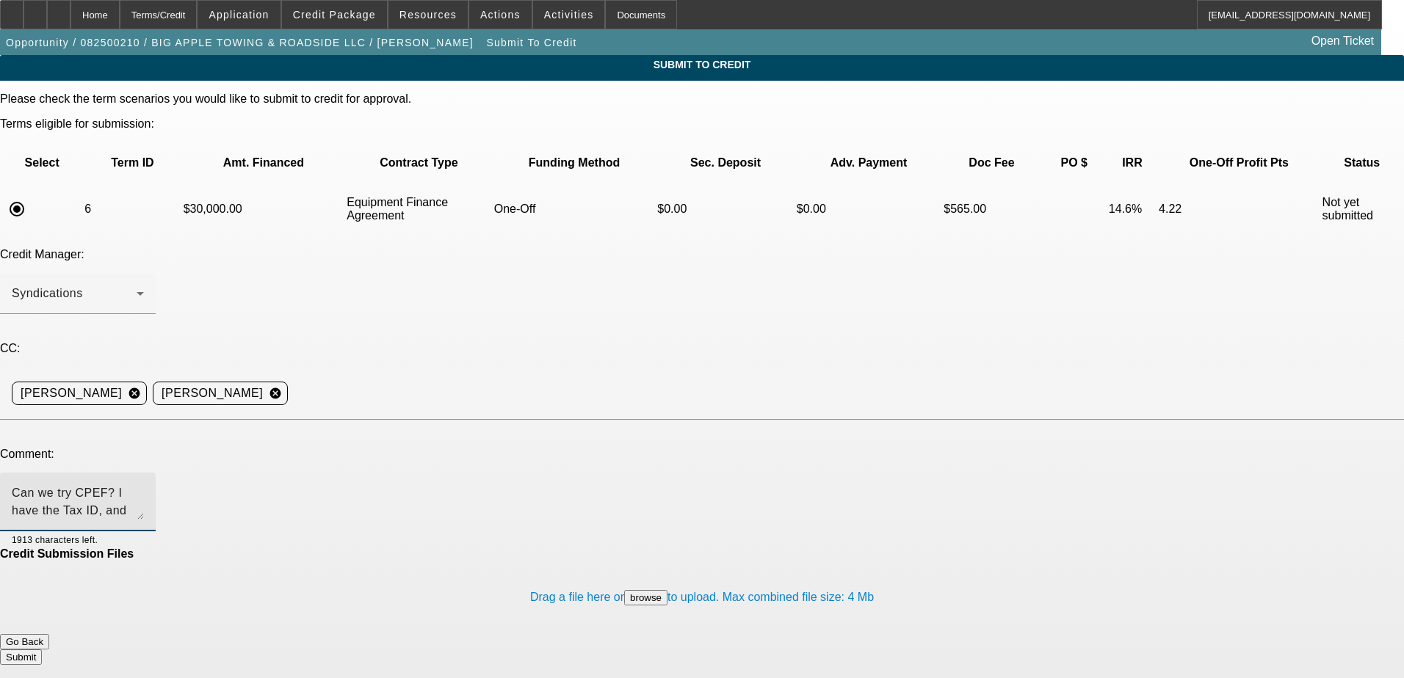
drag, startPoint x: 397, startPoint y: 371, endPoint x: 388, endPoint y: 369, distance: 9.1
click at [144, 485] on textarea "Can we try CPEF? I have the Tax ID, and the write-up is in the additional comme…" at bounding box center [78, 502] width 132 height 35
type textarea "Can we try CPEF? I have the Tax ID, and the write-up is in the additional comme…"
click at [42, 650] on button "Submit" at bounding box center [21, 657] width 42 height 15
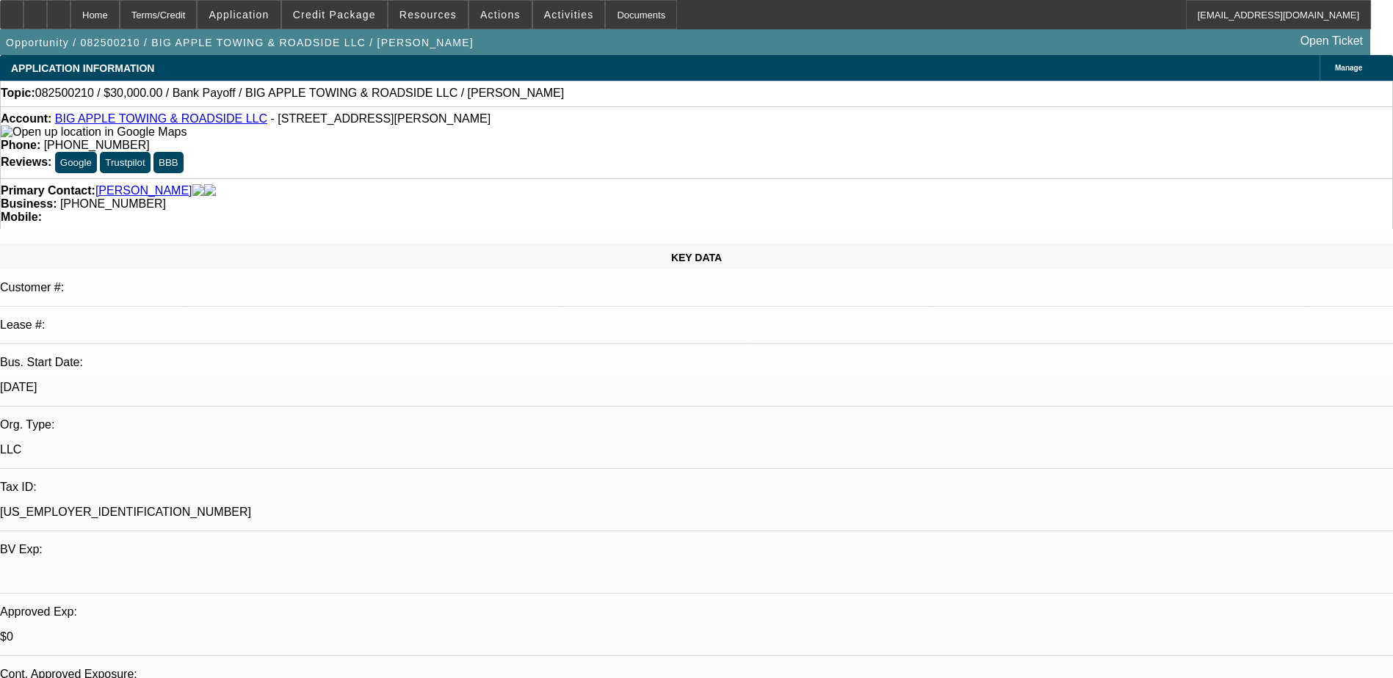
select select "0"
select select "2"
select select "0"
select select "6"
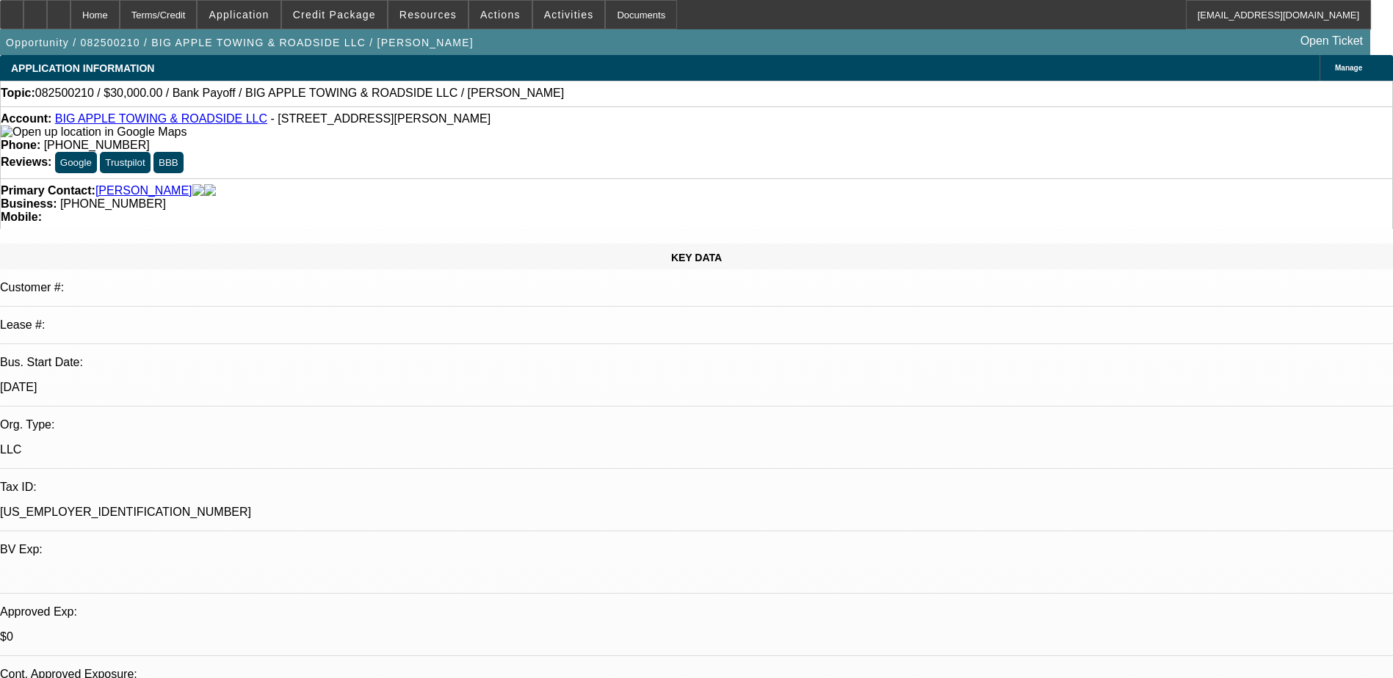
select select "0"
select select "2"
select select "0"
select select "6"
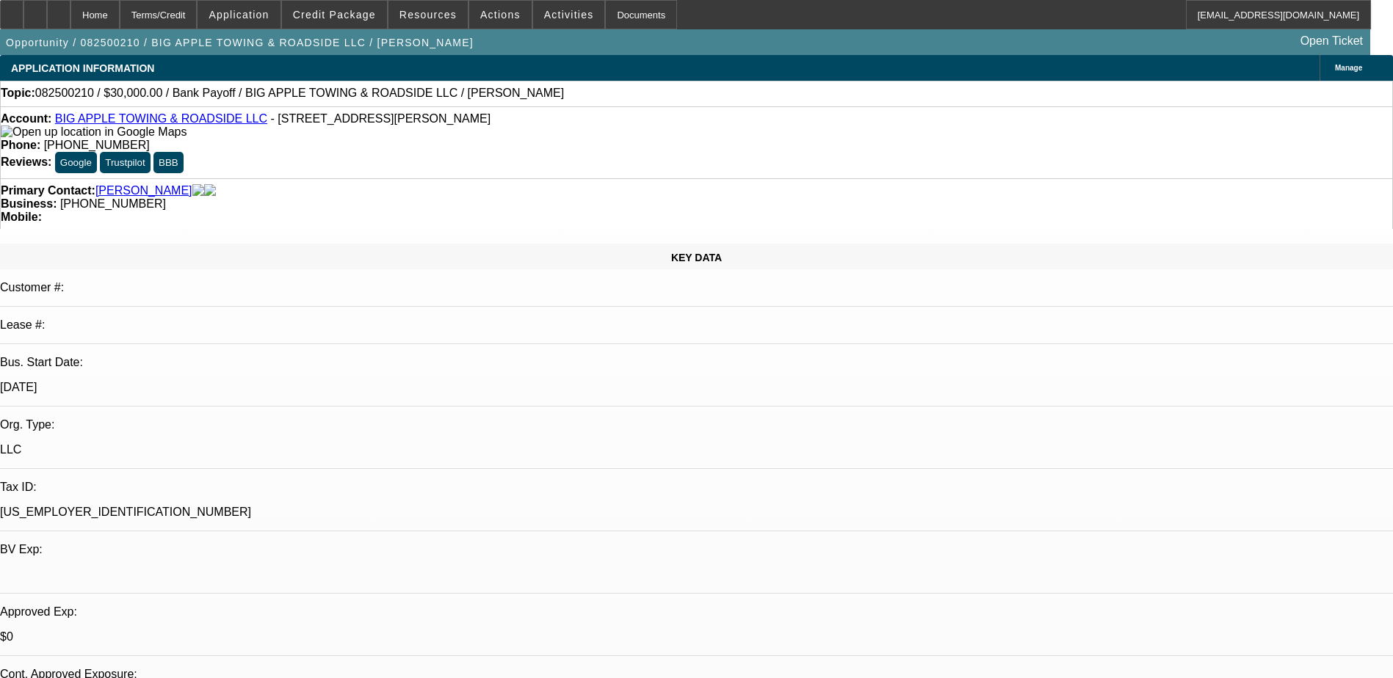
select select "0"
select select "2"
select select "0"
select select "6"
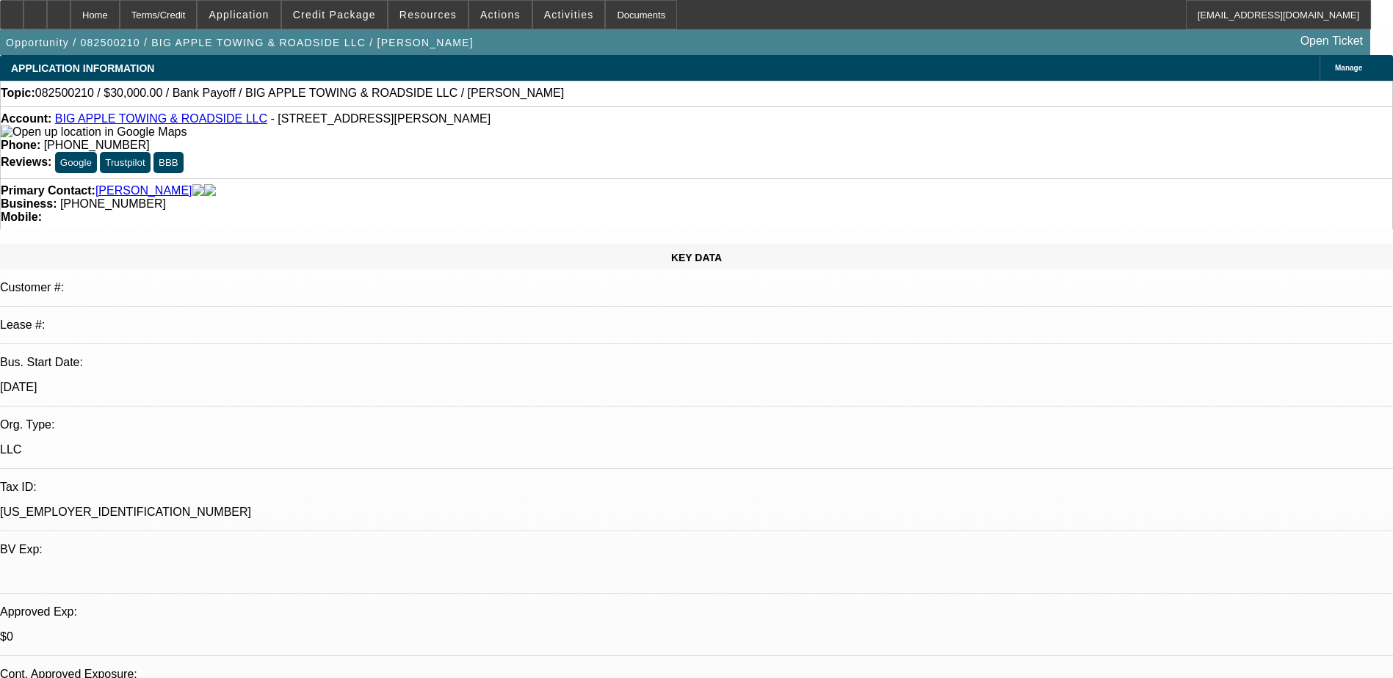
select select "0.1"
select select "2"
select select "0"
select select "6"
